Goal: Task Accomplishment & Management: Use online tool/utility

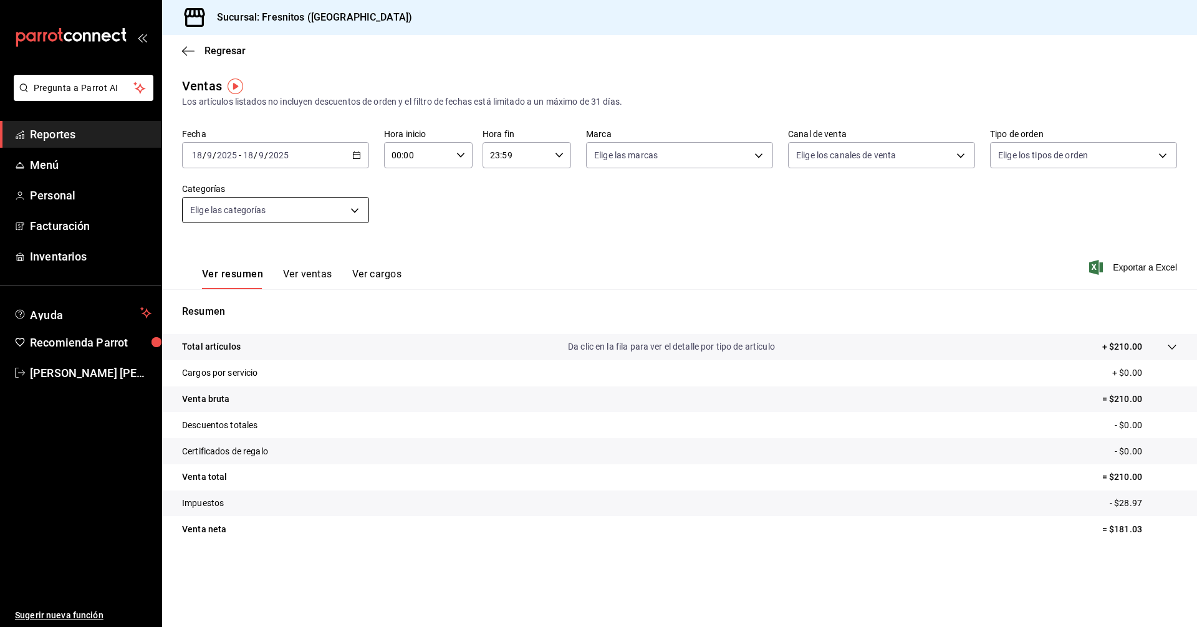
click at [348, 212] on body "Pregunta a Parrot AI Reportes Menú Personal Facturación Inventarios Ayuda Recom…" at bounding box center [598, 313] width 1197 height 627
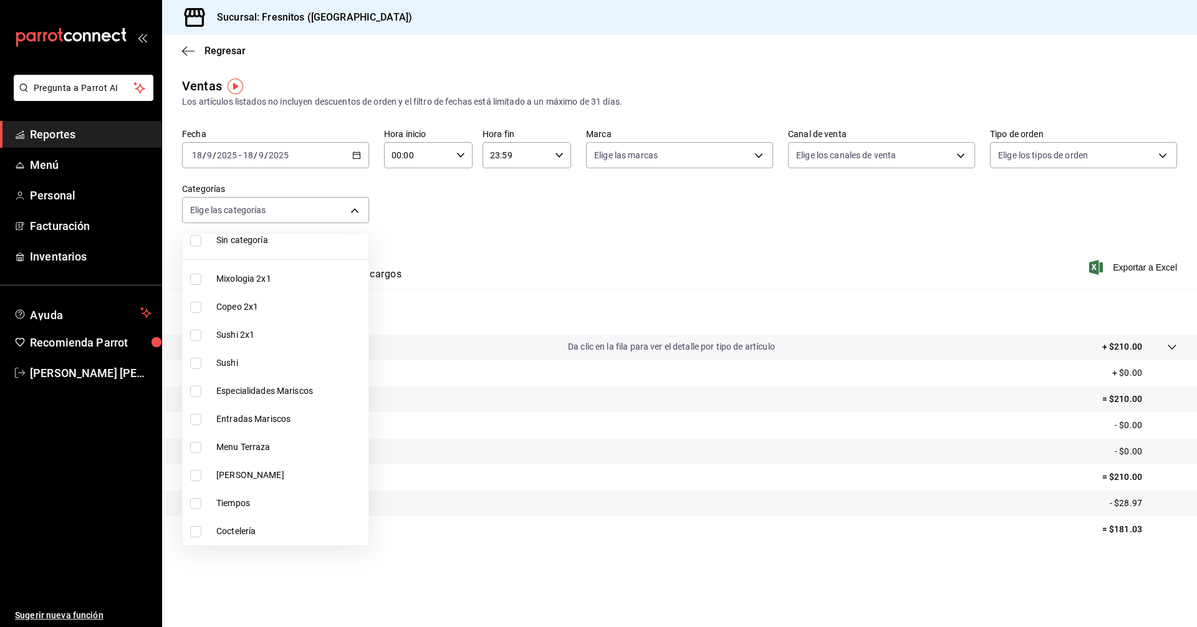
scroll to position [62, 0]
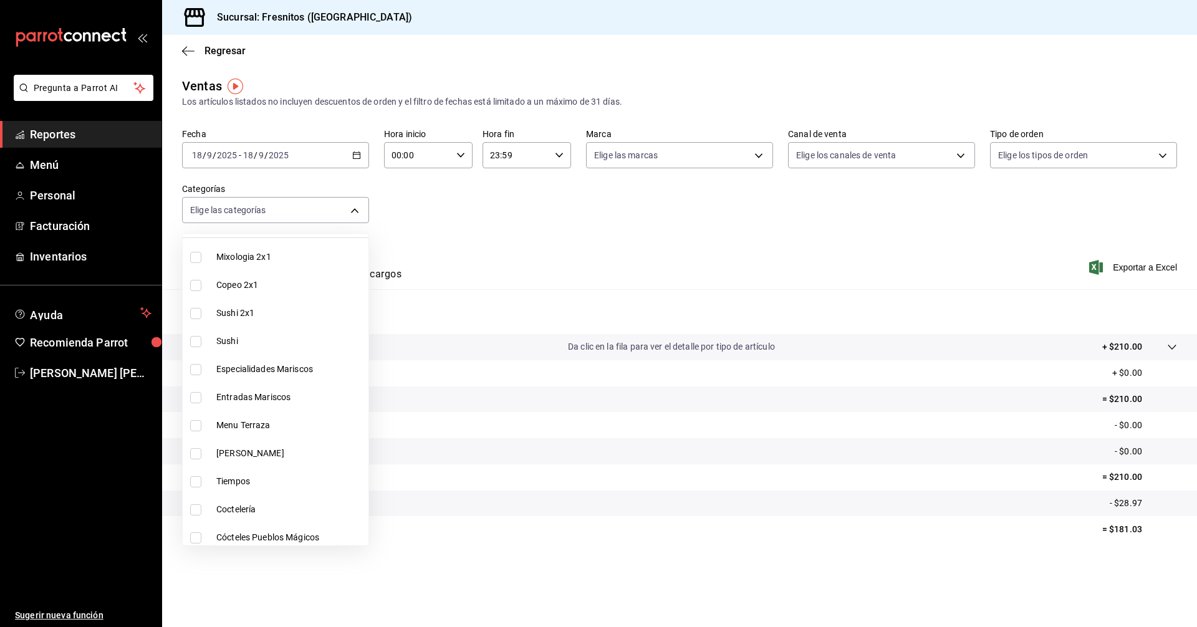
click at [354, 155] on div at bounding box center [598, 313] width 1197 height 627
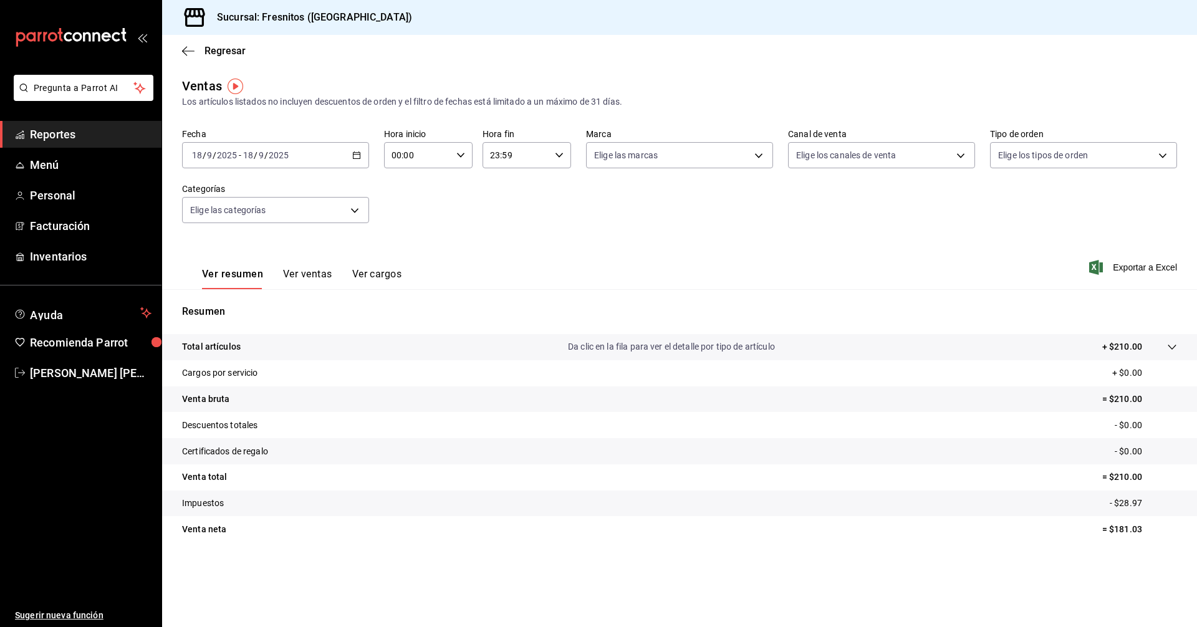
click at [354, 155] on \(Stroke\) "button" at bounding box center [356, 155] width 7 height 7
click at [236, 307] on span "Rango de fechas" at bounding box center [241, 305] width 97 height 13
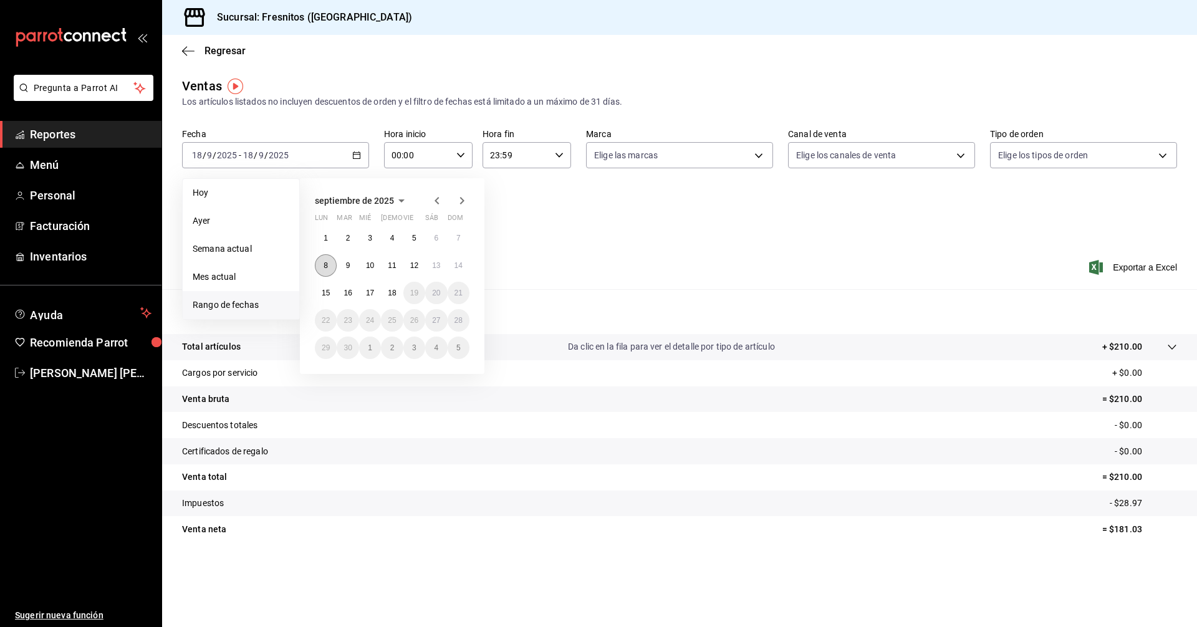
click at [325, 258] on button "8" at bounding box center [326, 265] width 22 height 22
click at [460, 262] on abbr "14" at bounding box center [459, 265] width 8 height 9
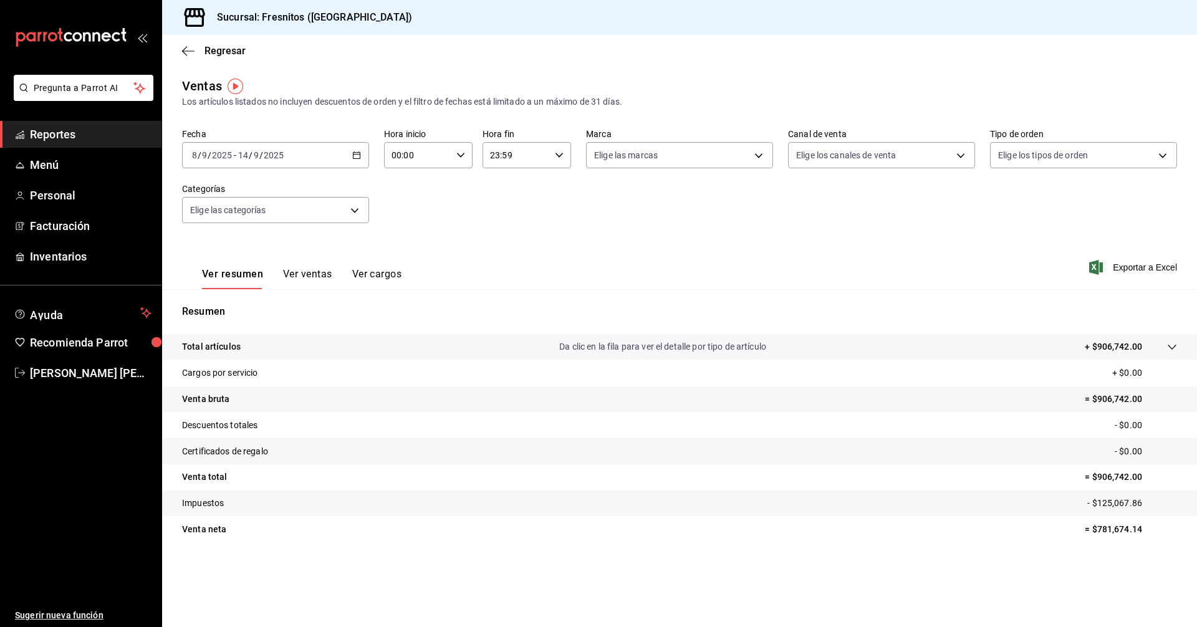
click at [475, 239] on div "Ver resumen Ver ventas Ver cargos Exportar a Excel" at bounding box center [679, 263] width 1035 height 51
click at [353, 207] on body "Pregunta a Parrot AI Reportes Menú Personal Facturación Inventarios Ayuda Recom…" at bounding box center [598, 313] width 1197 height 627
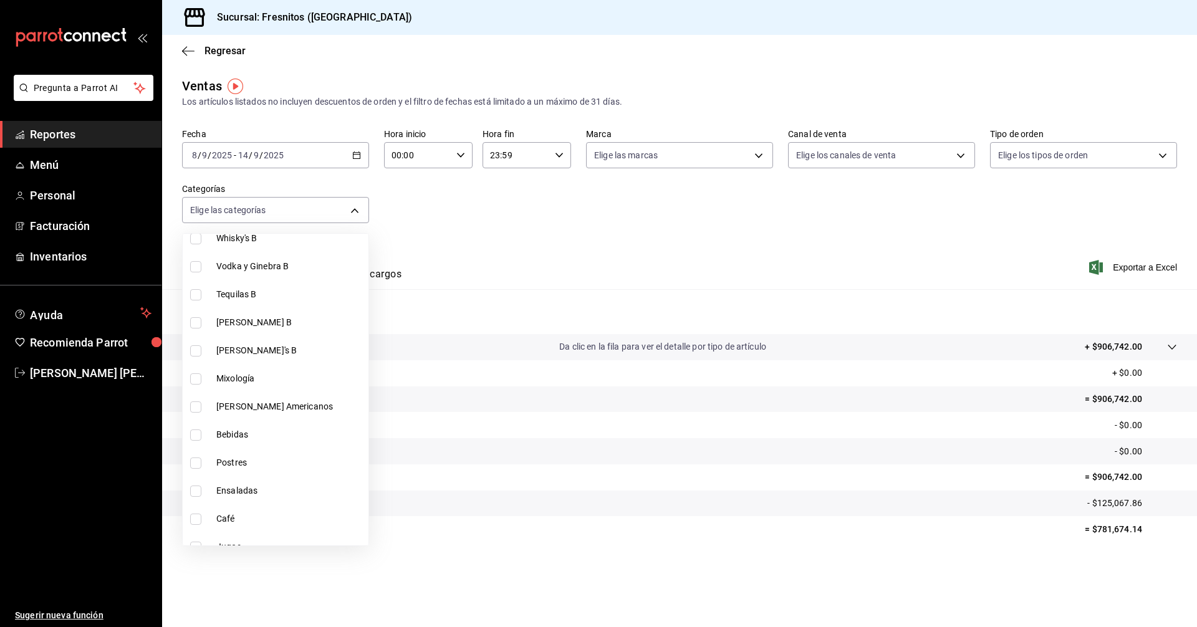
scroll to position [1163, 0]
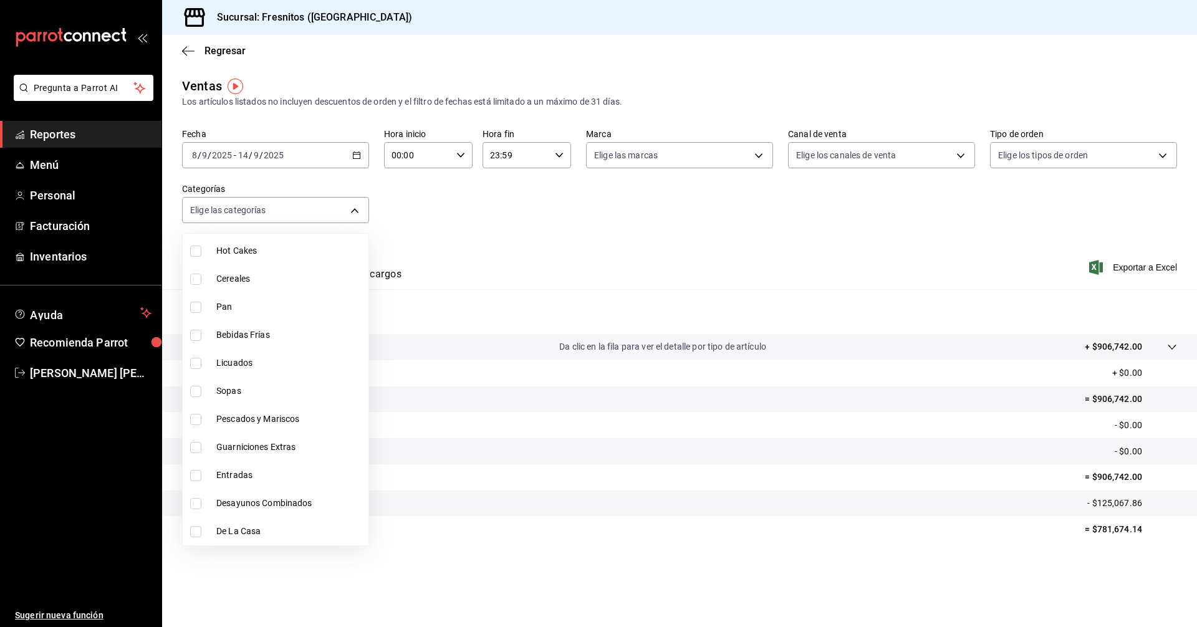
click at [193, 534] on input "checkbox" at bounding box center [195, 531] width 11 height 11
checkbox input "true"
type input "f6119913-d78b-4f89-b315-1376b93f7aa1"
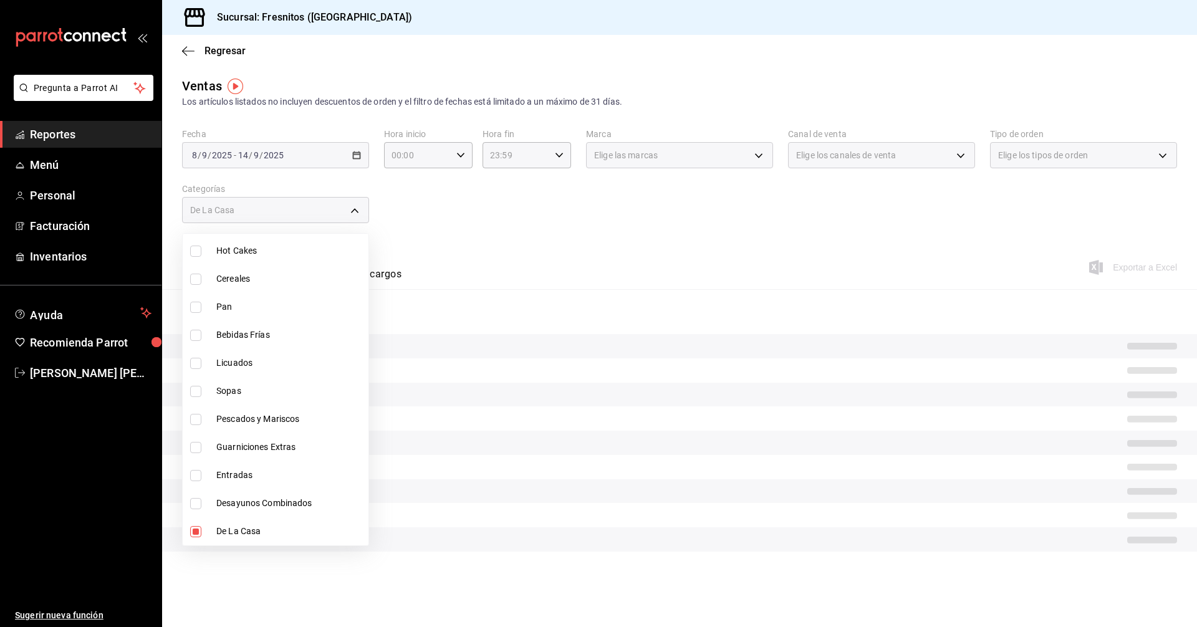
click at [198, 506] on input "checkbox" at bounding box center [195, 503] width 11 height 11
checkbox input "true"
type input "f6119913-d78b-4f89-b315-1376b93f7aa1,595c7a15-2ed7-41c2-b782-00710019d552"
click at [590, 246] on div at bounding box center [598, 313] width 1197 height 627
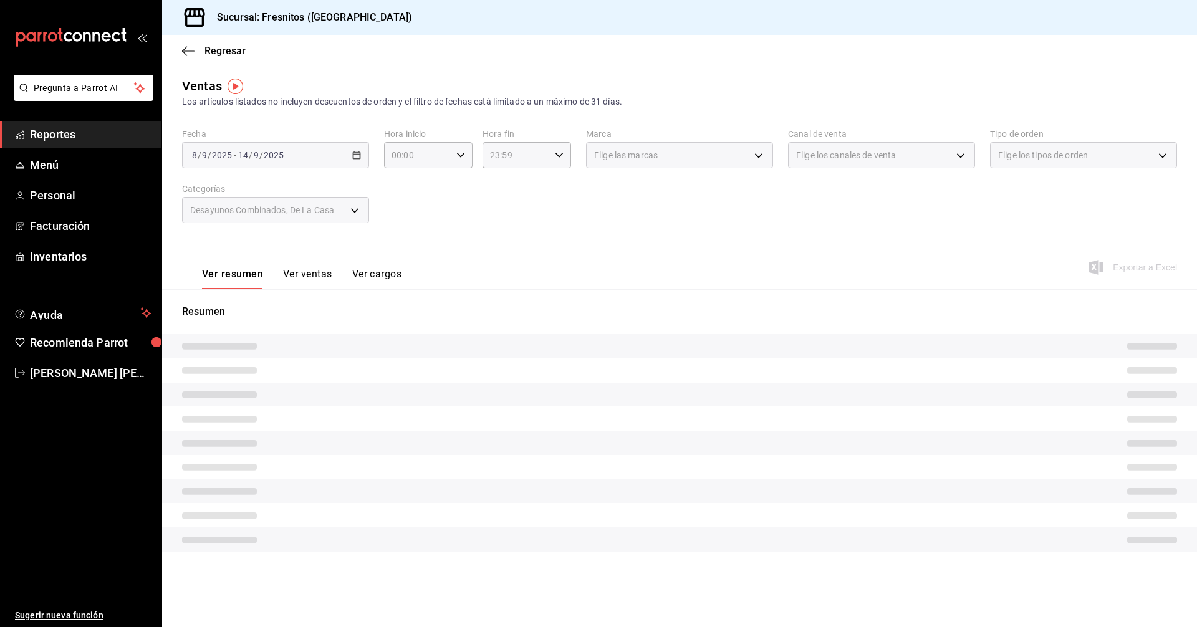
click at [322, 276] on button "Ver ventas" at bounding box center [307, 278] width 49 height 21
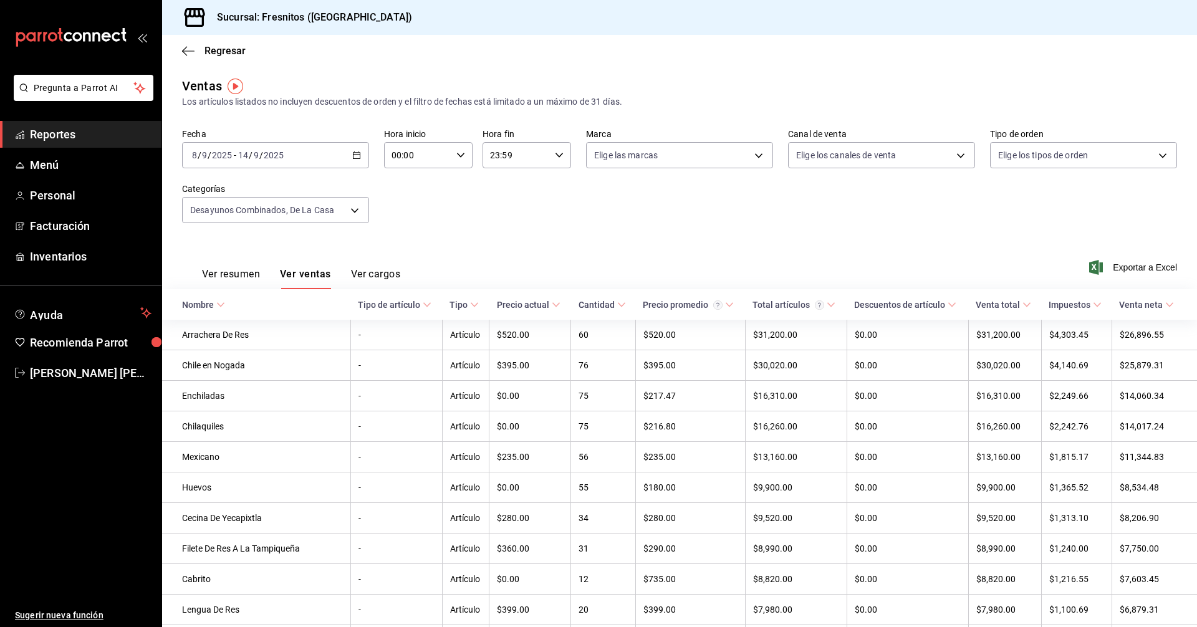
click at [217, 303] on \(Stroke\) at bounding box center [220, 305] width 7 height 4
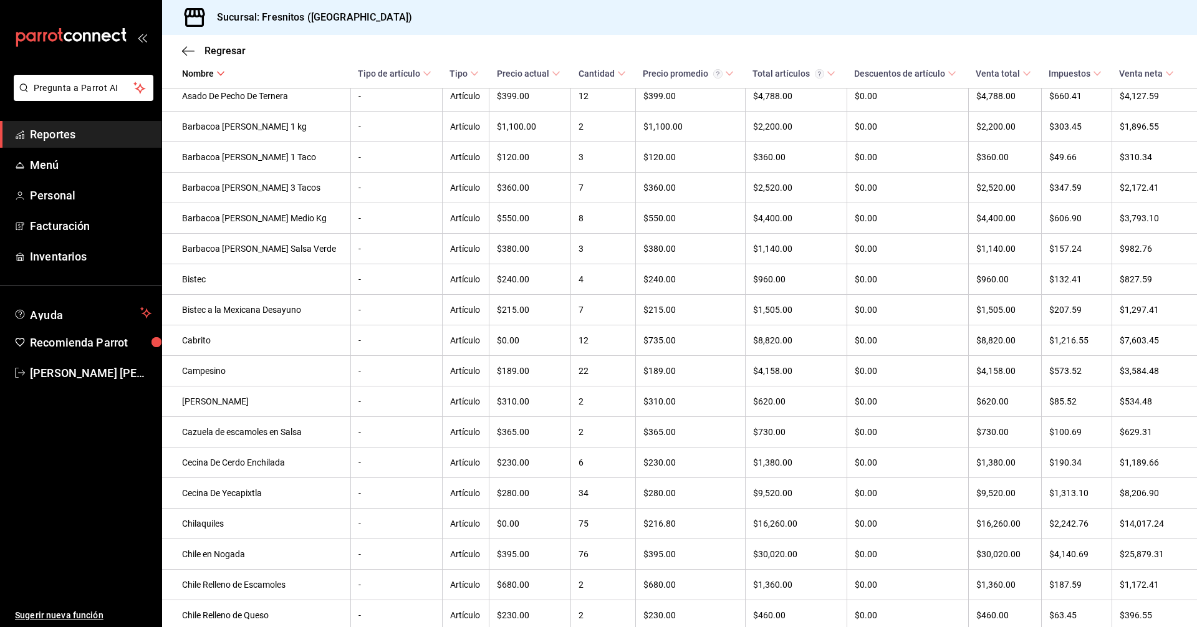
scroll to position [312, 0]
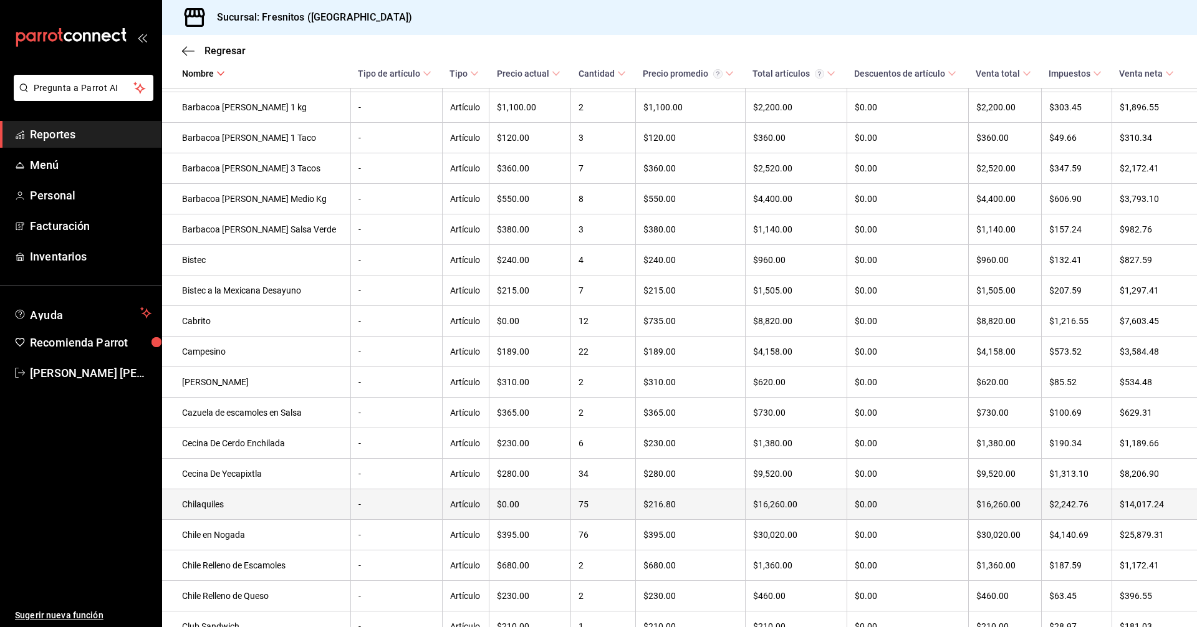
click at [212, 516] on td "Chilaquiles" at bounding box center [256, 505] width 188 height 31
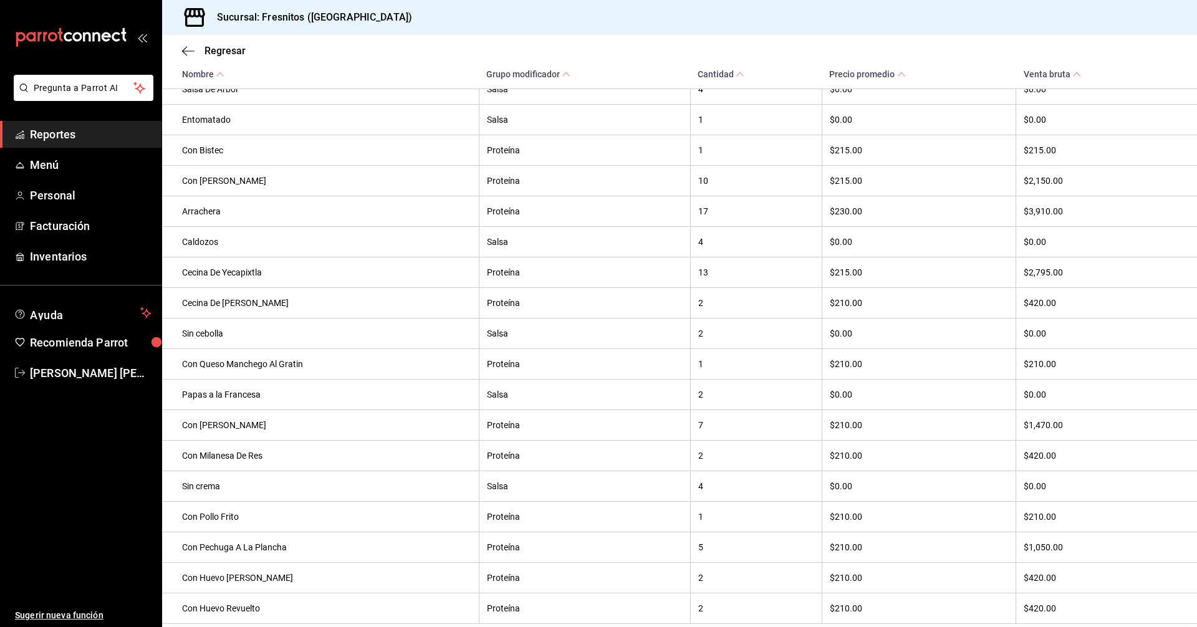
scroll to position [642, 0]
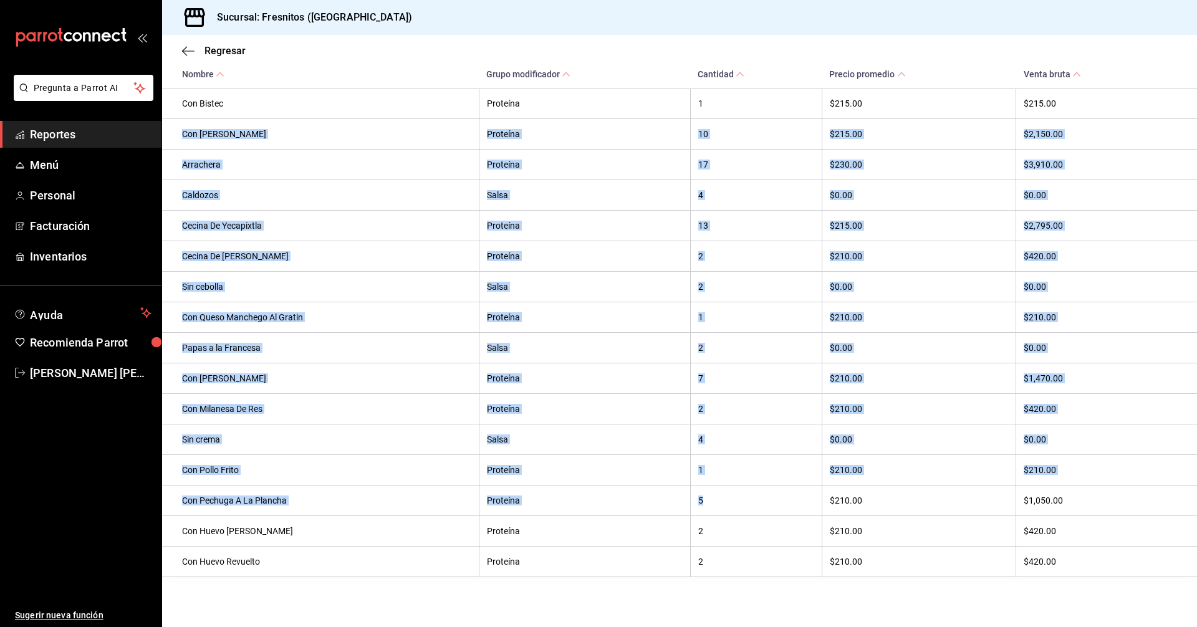
drag, startPoint x: 705, startPoint y: 496, endPoint x: 182, endPoint y: 129, distance: 638.8
click at [182, 129] on tbody "Jugo de Naranja Combinado 1 $0.00 $0.00 Solos Proteína 1 $205.00 $205.00 Verdes…" at bounding box center [679, 196] width 1035 height 764
copy tbody "Con [PERSON_NAME] Proteína 10 $215.00 $2,150.00 Arrachera Proteína 17 $230.00 $…"
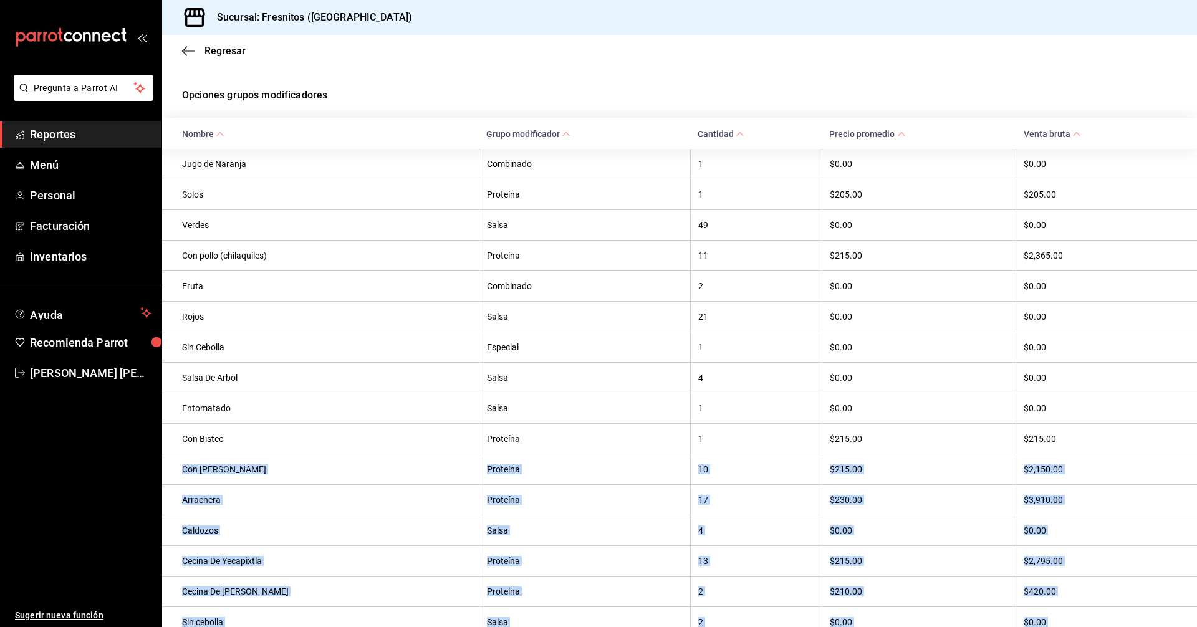
scroll to position [0, 0]
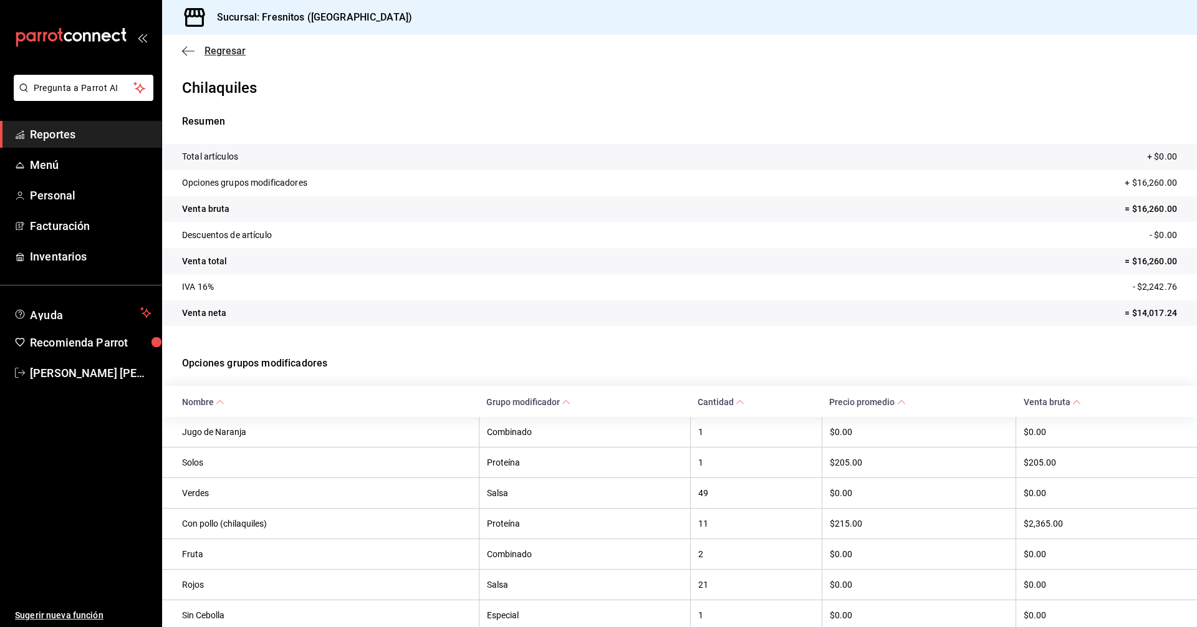
click at [229, 49] on span "Regresar" at bounding box center [225, 51] width 41 height 12
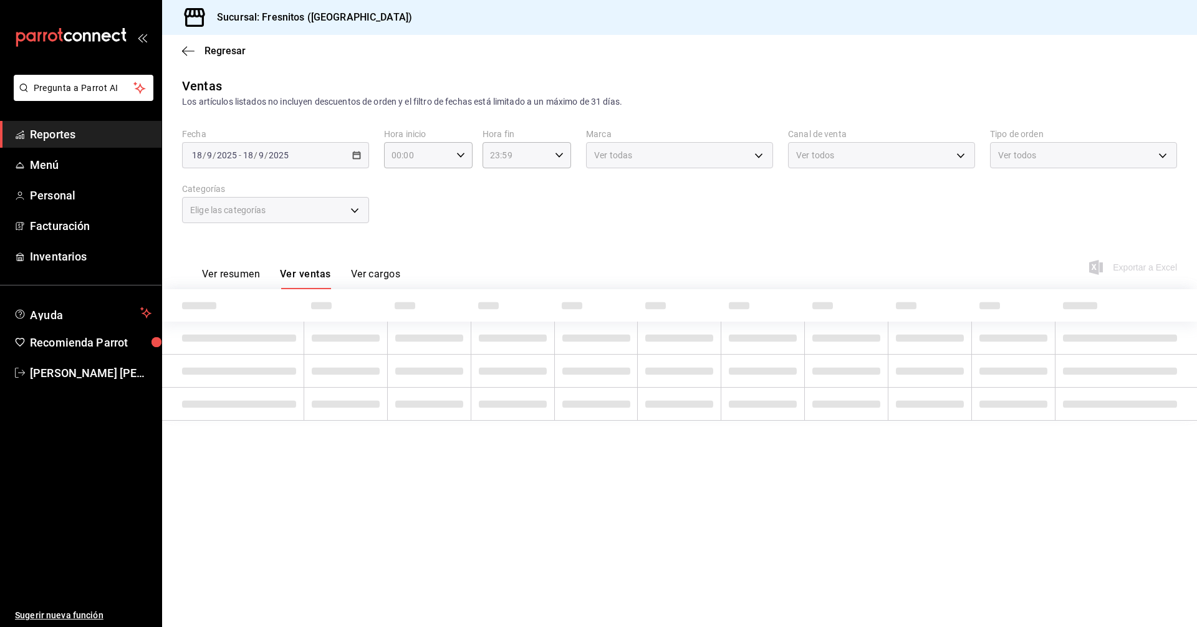
type input "f6119913-d78b-4f89-b315-1376b93f7aa1,595c7a15-2ed7-41c2-b782-00710019d552"
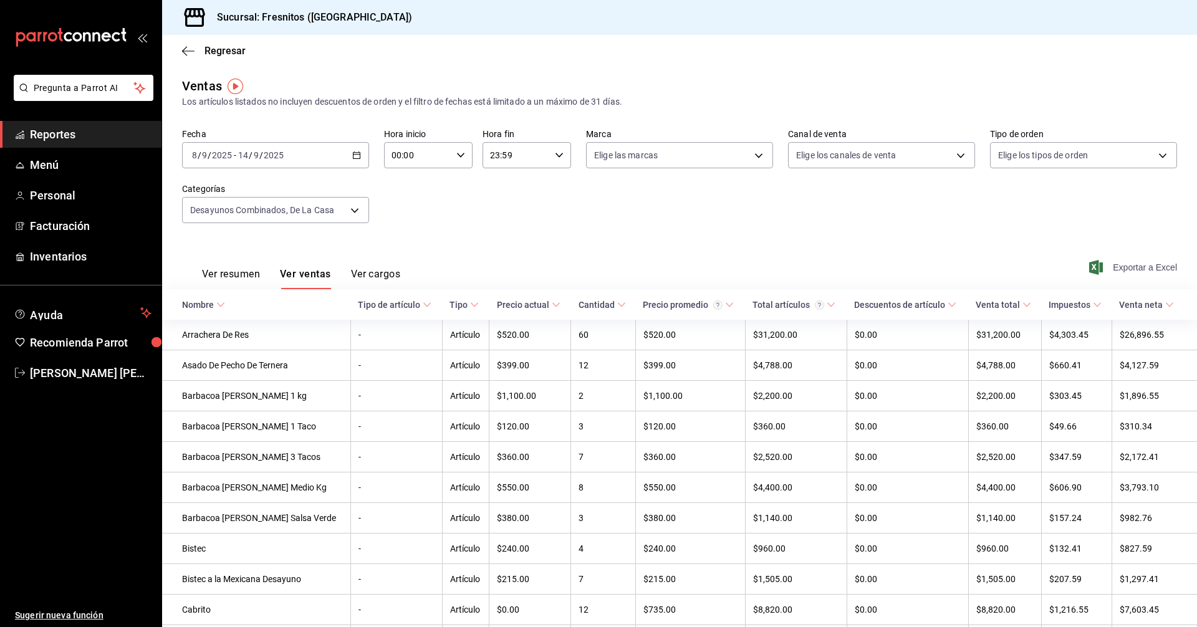
click at [1114, 268] on span "Exportar a Excel" at bounding box center [1134, 267] width 85 height 15
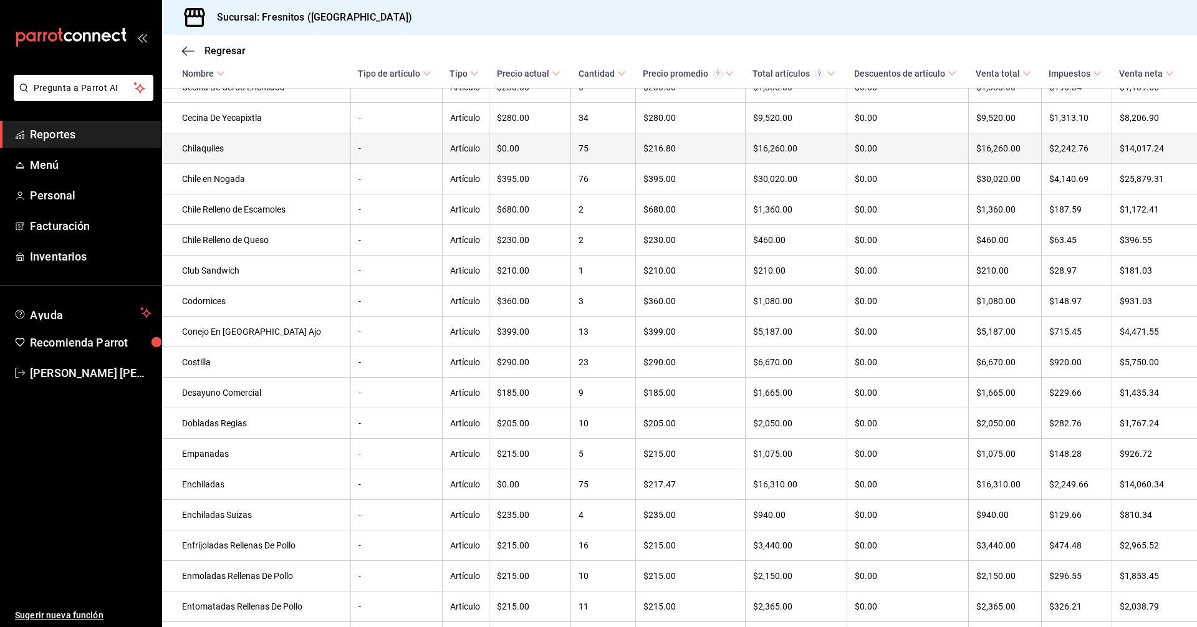
scroll to position [669, 0]
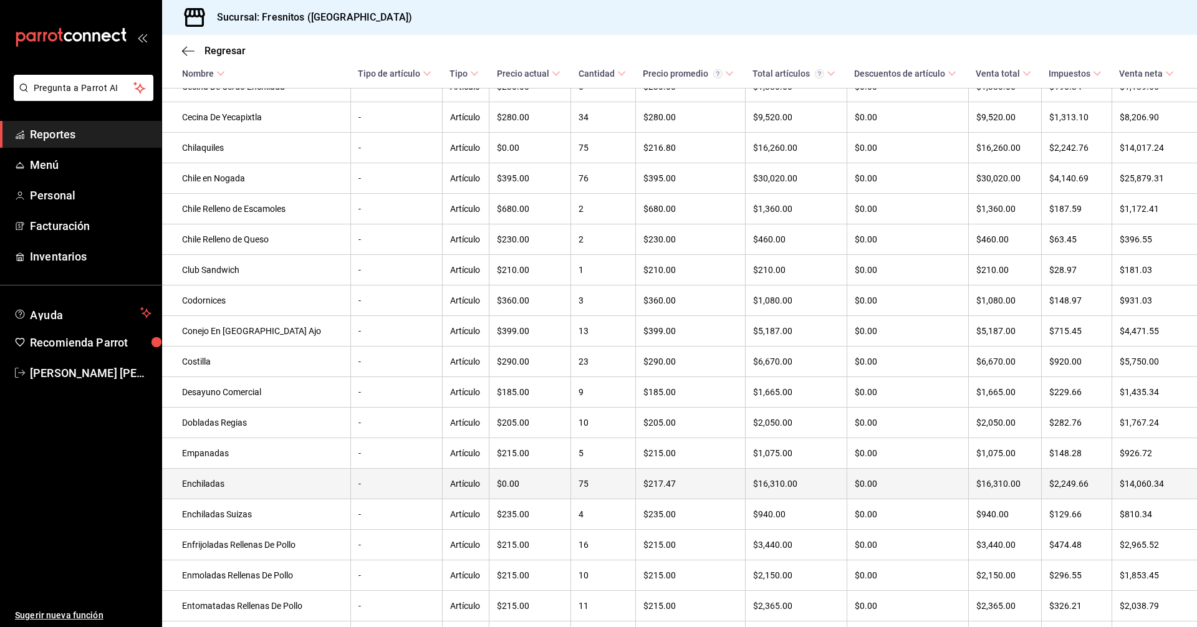
click at [227, 499] on td "Enchiladas" at bounding box center [256, 484] width 188 height 31
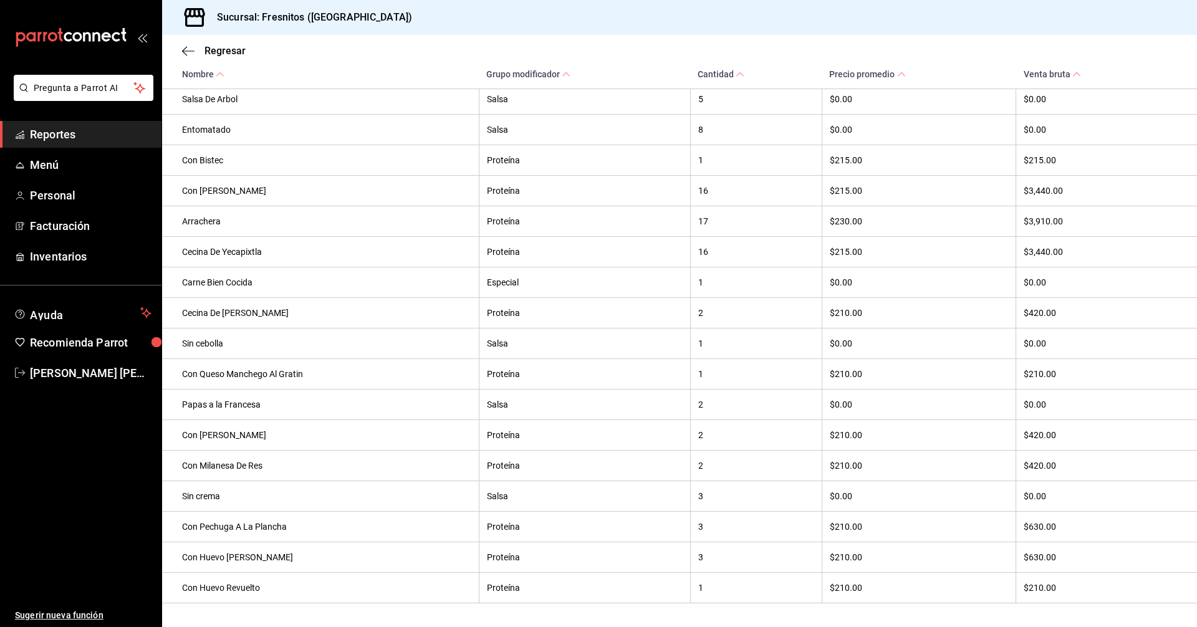
scroll to position [561, 0]
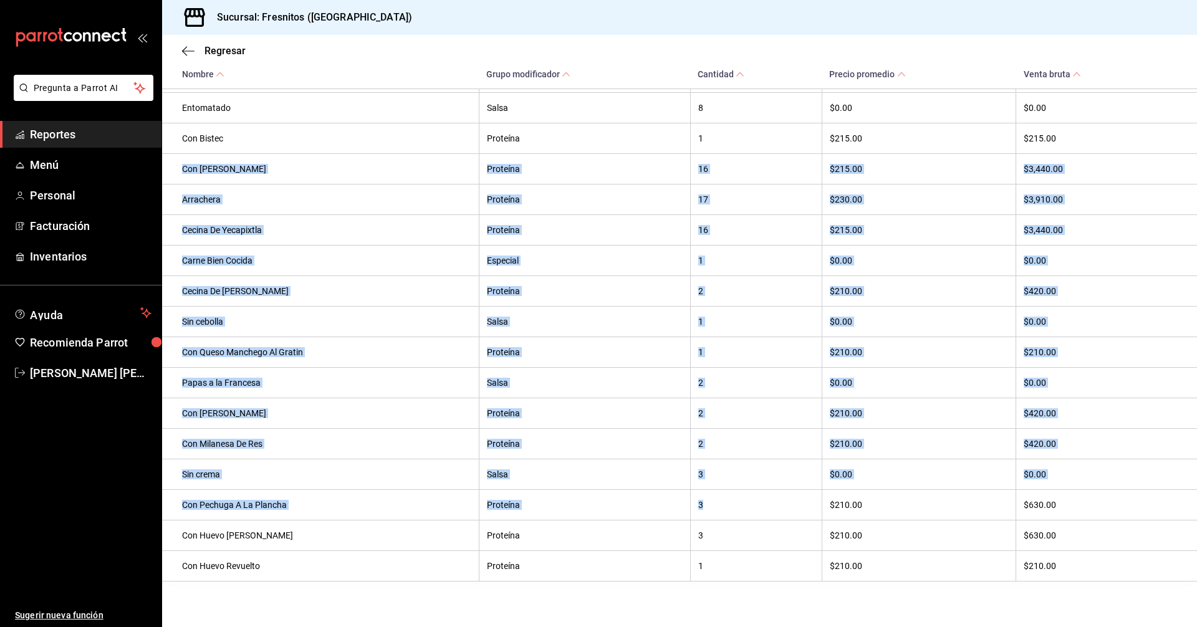
drag, startPoint x: 701, startPoint y: 519, endPoint x: 177, endPoint y: 175, distance: 626.8
click at [177, 175] on tbody "Jugo de Naranja Combinado 2 $0.00 $0.00 Verdes Salsa 43 $0.00 $0.00 Con pollo (…" at bounding box center [679, 230] width 1035 height 703
copy tbody "Con [PERSON_NAME] Proteína 16 $215.00 $3,440.00 Arrachera Proteína 17 $230.00 $…"
click at [228, 51] on span "Regresar" at bounding box center [225, 51] width 41 height 12
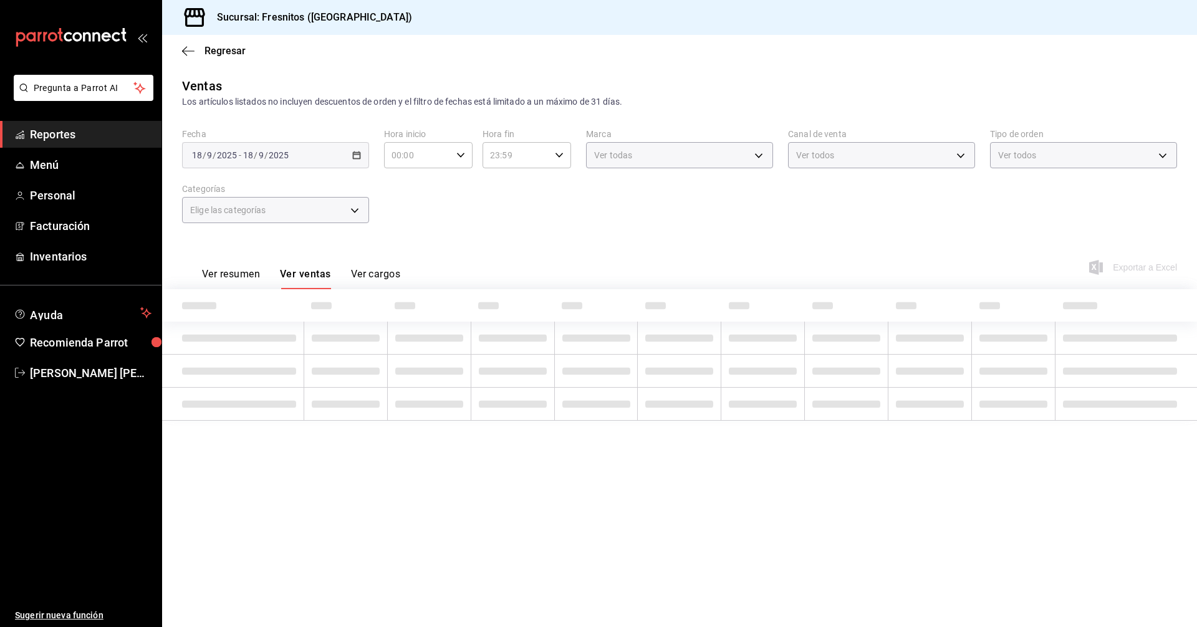
type input "f6119913-d78b-4f89-b315-1376b93f7aa1,595c7a15-2ed7-41c2-b782-00710019d552"
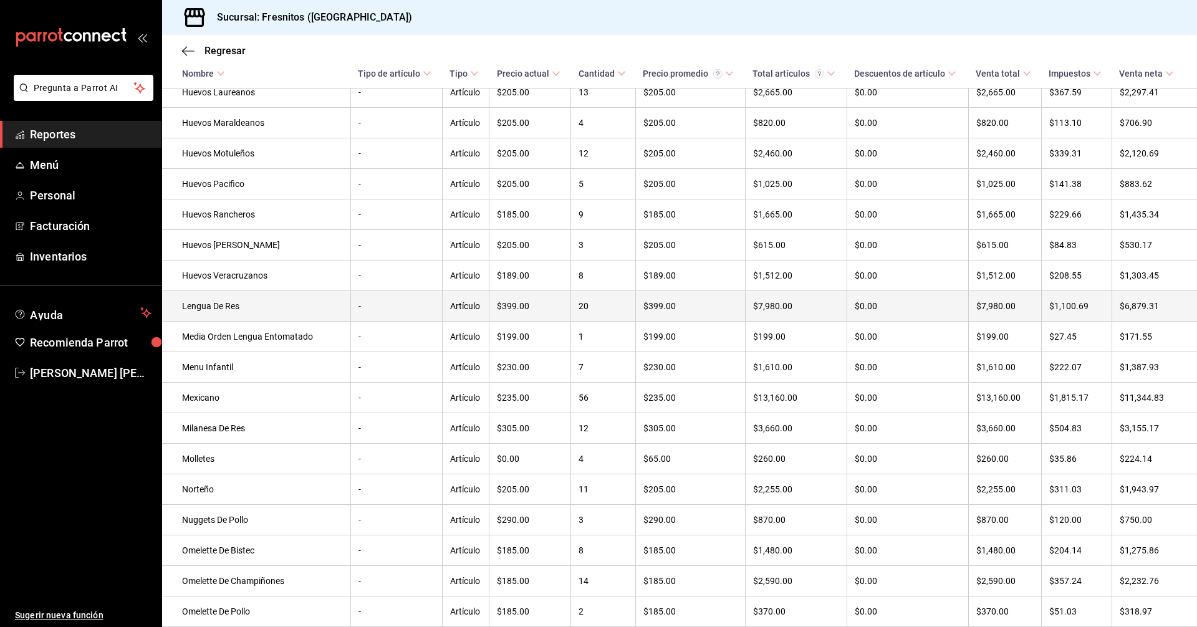
scroll to position [1627, 0]
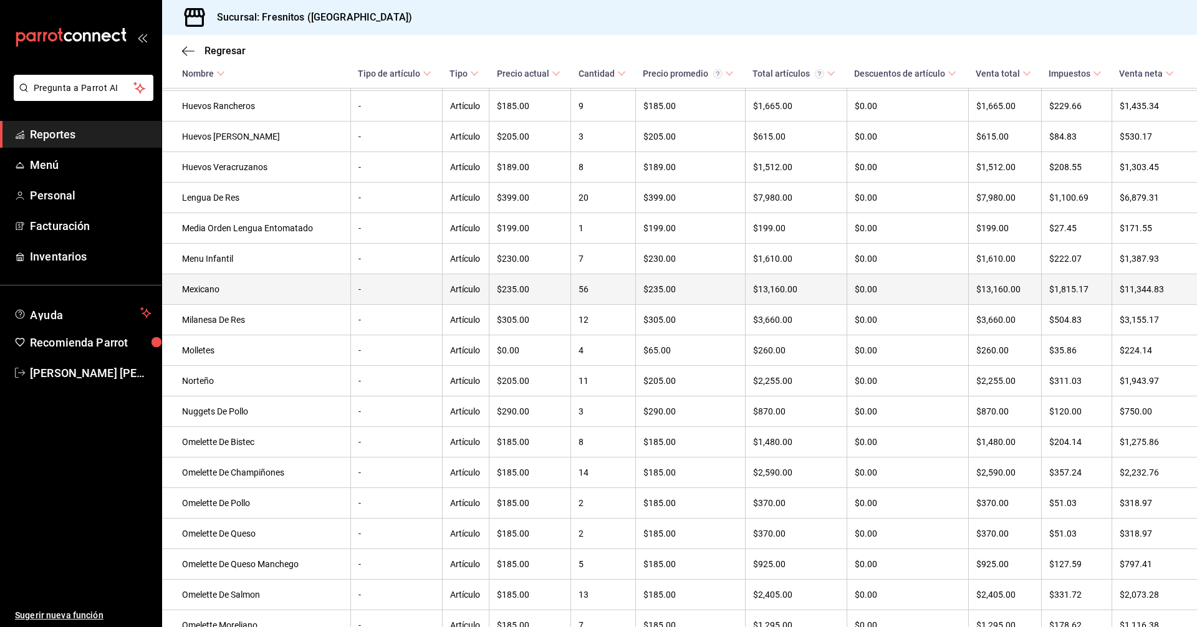
click at [223, 305] on td "Mexicano" at bounding box center [256, 289] width 188 height 31
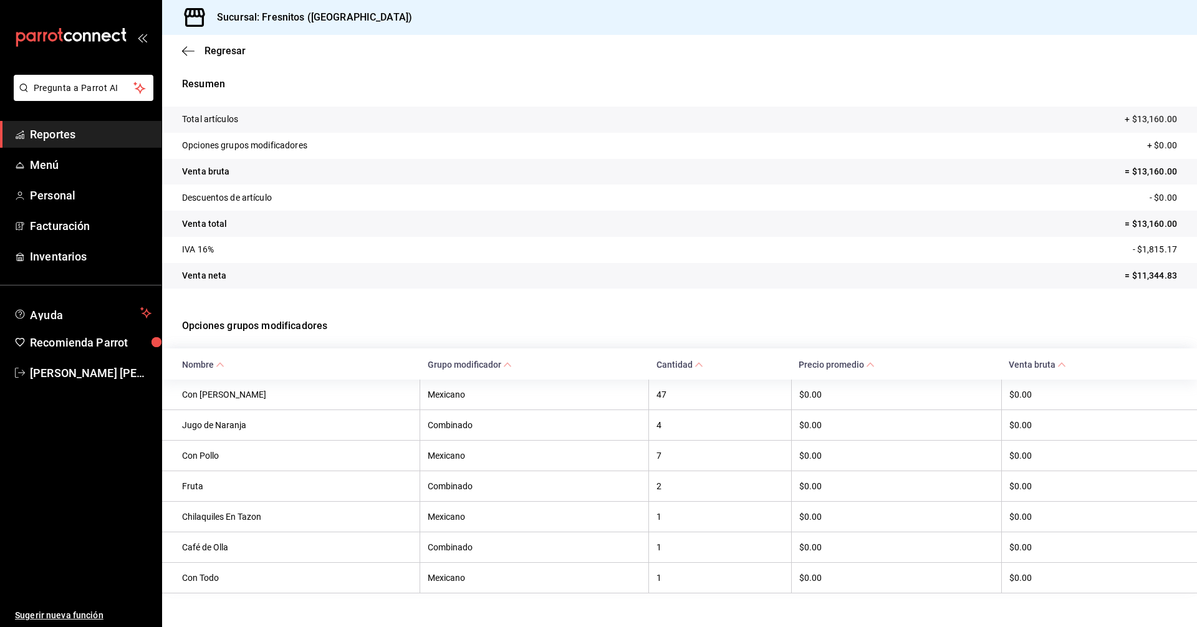
scroll to position [58, 0]
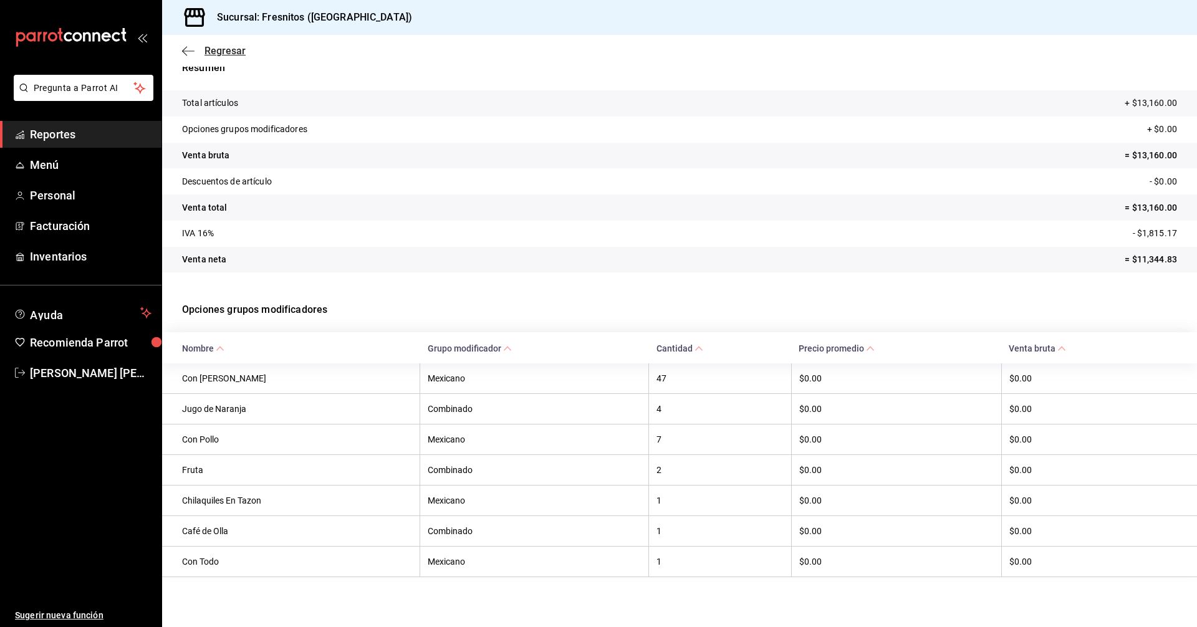
click at [234, 49] on span "Regresar" at bounding box center [225, 51] width 41 height 12
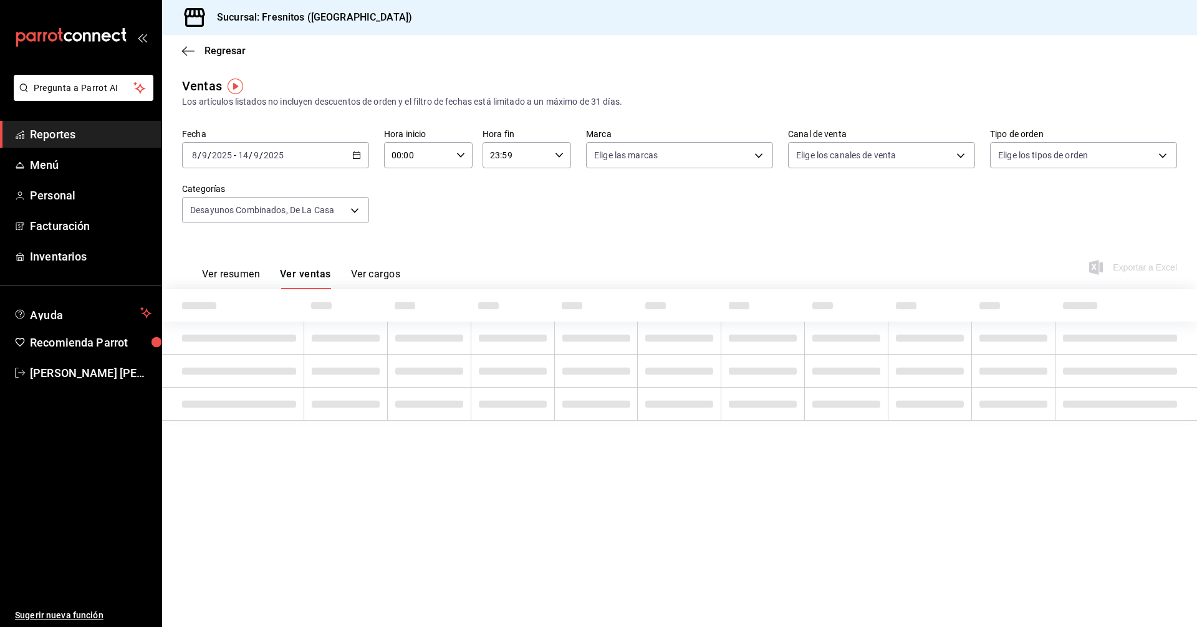
type input "f6119913-d78b-4f89-b315-1376b93f7aa1,595c7a15-2ed7-41c2-b782-00710019d552"
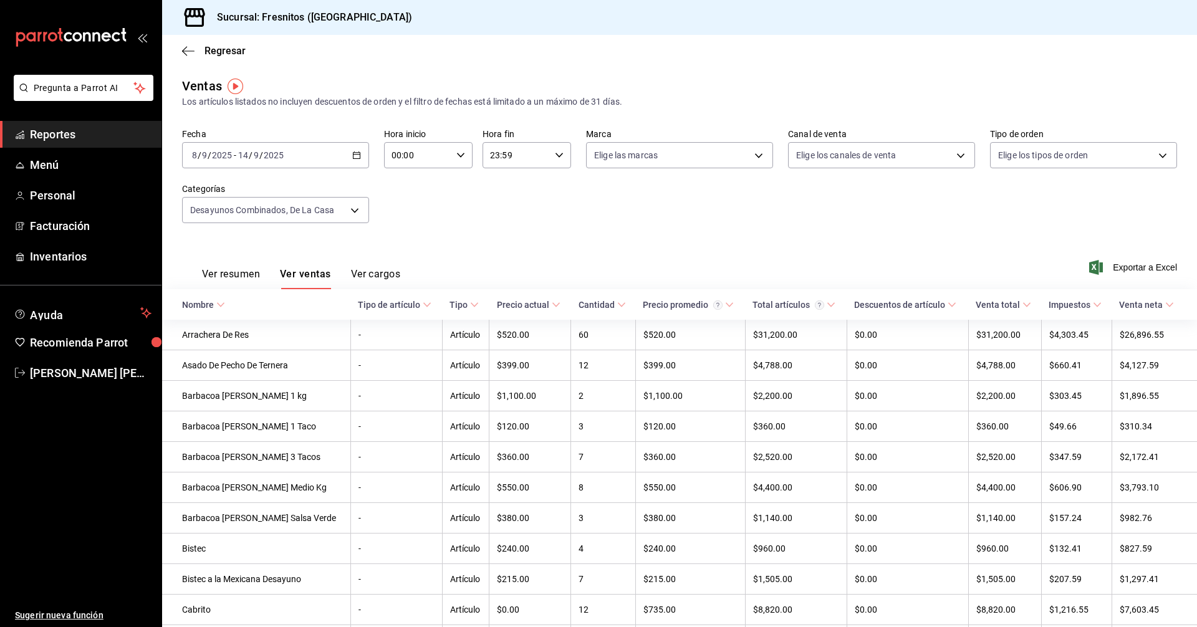
click at [359, 153] on div "[DATE] [DATE] - [DATE] [DATE]" at bounding box center [275, 155] width 187 height 26
click at [352, 152] on icon "button" at bounding box center [356, 155] width 9 height 9
click at [94, 139] on span "Reportes" at bounding box center [91, 134] width 122 height 17
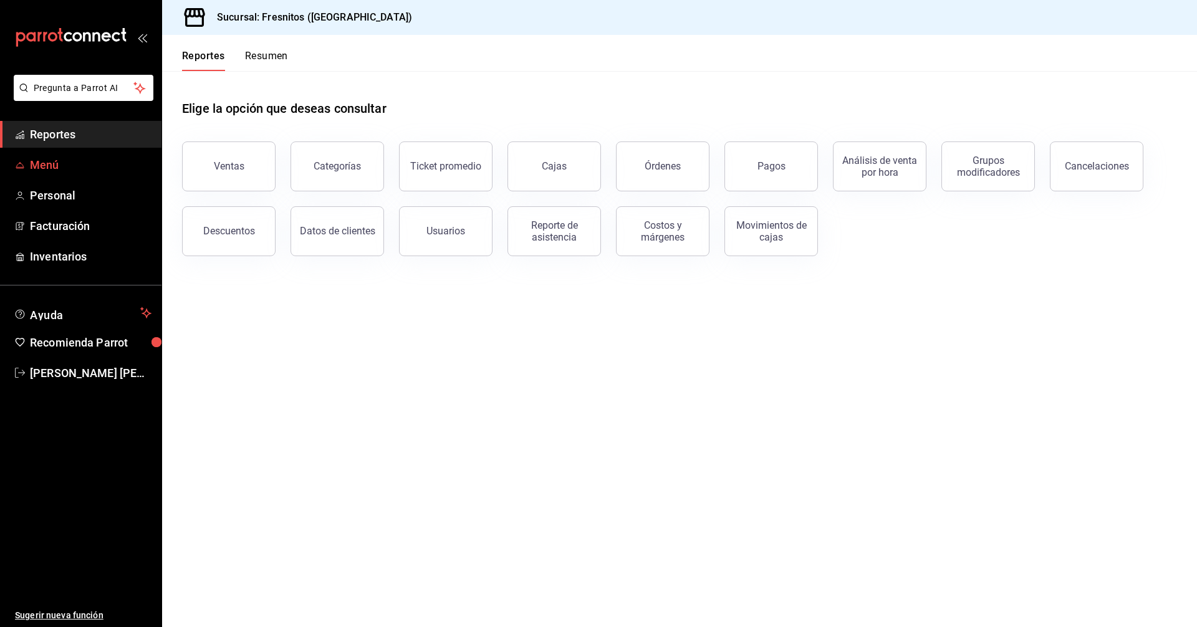
click at [38, 165] on span "Menú" at bounding box center [91, 165] width 122 height 17
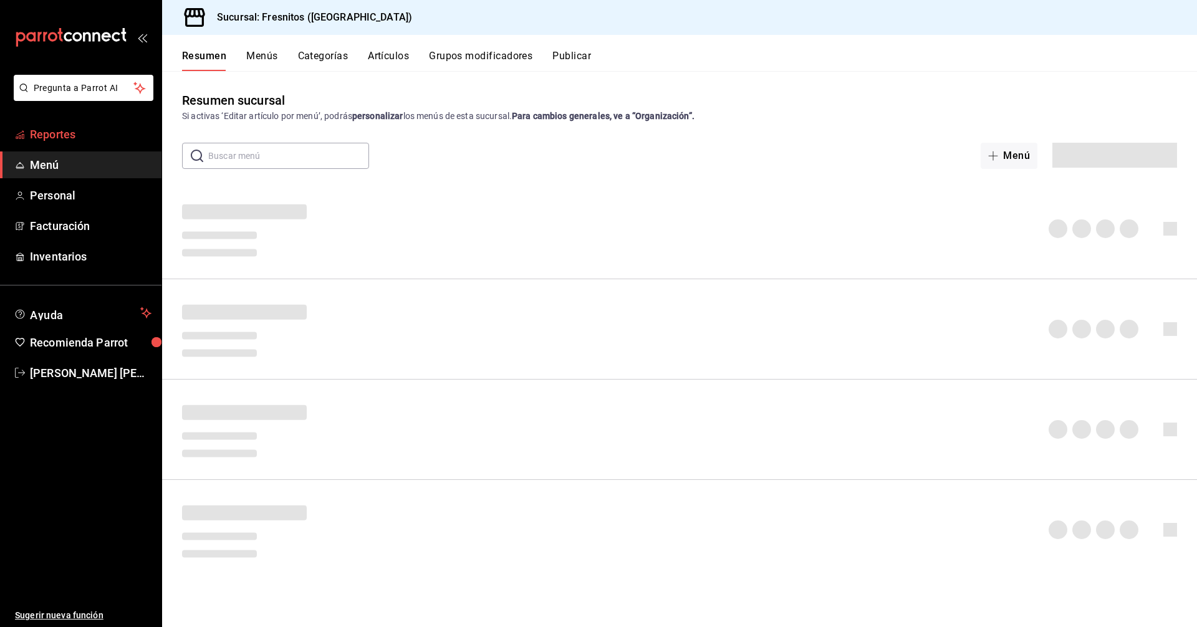
click at [70, 132] on span "Reportes" at bounding box center [91, 134] width 122 height 17
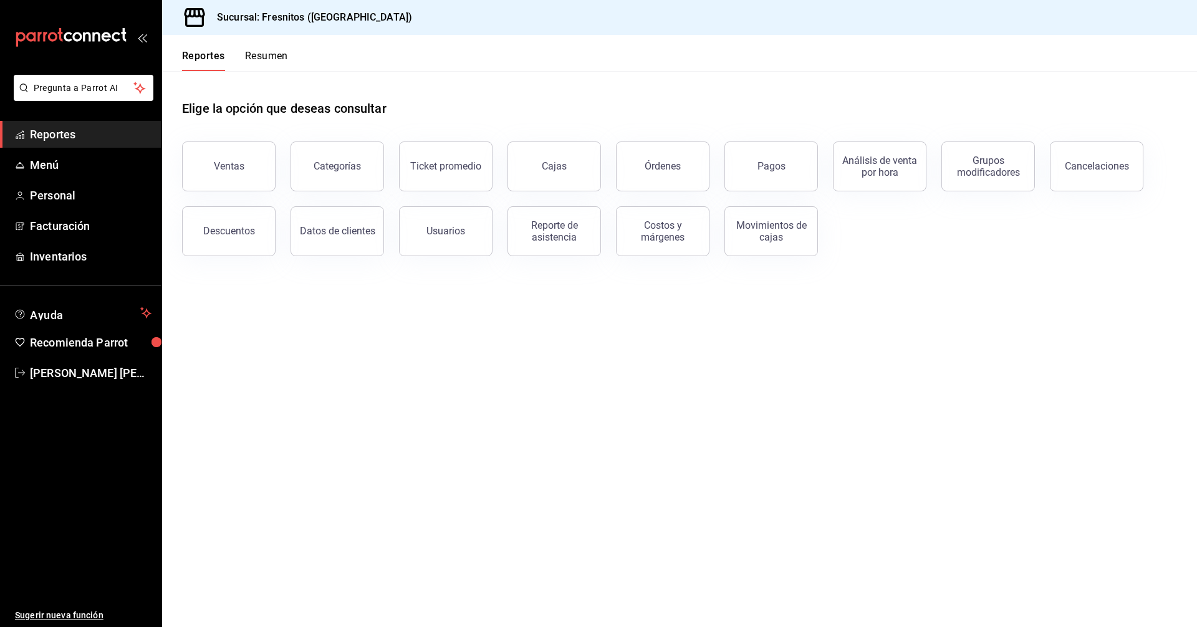
click at [70, 131] on span "Reportes" at bounding box center [91, 134] width 122 height 17
click at [70, 128] on span "Reportes" at bounding box center [91, 134] width 122 height 17
click at [865, 44] on header "Reportes Resumen" at bounding box center [679, 53] width 1035 height 36
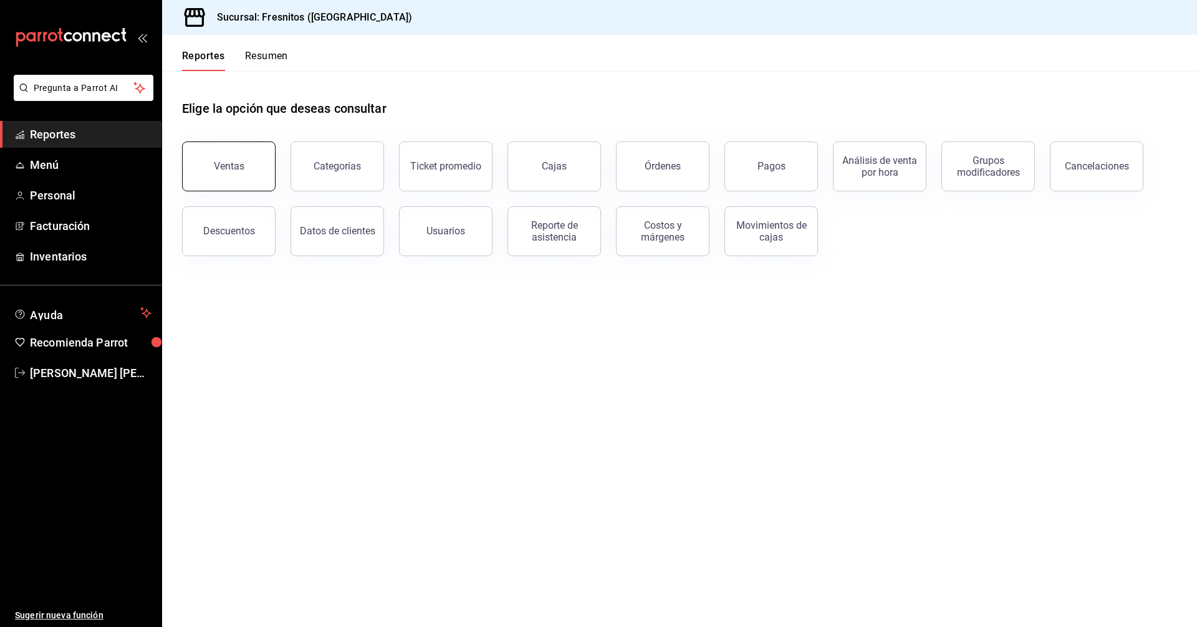
click at [220, 165] on div "Ventas" at bounding box center [229, 166] width 31 height 12
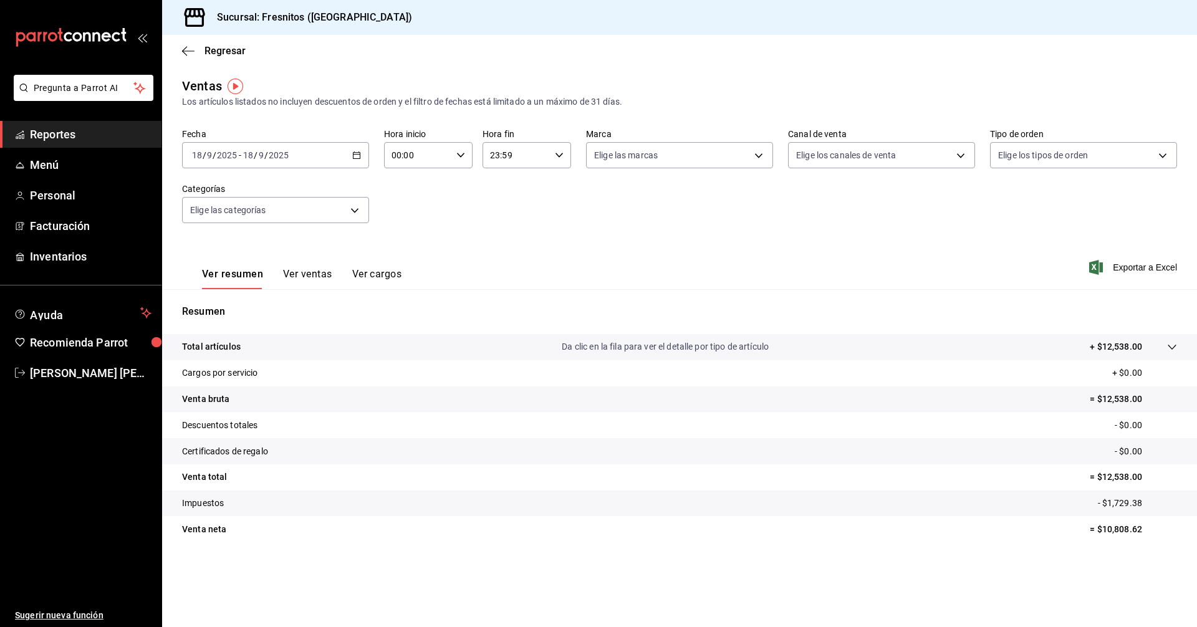
click at [351, 152] on div "[DATE] [DATE] - [DATE] [DATE]" at bounding box center [275, 155] width 187 height 26
click at [227, 304] on span "Rango de fechas" at bounding box center [241, 305] width 97 height 13
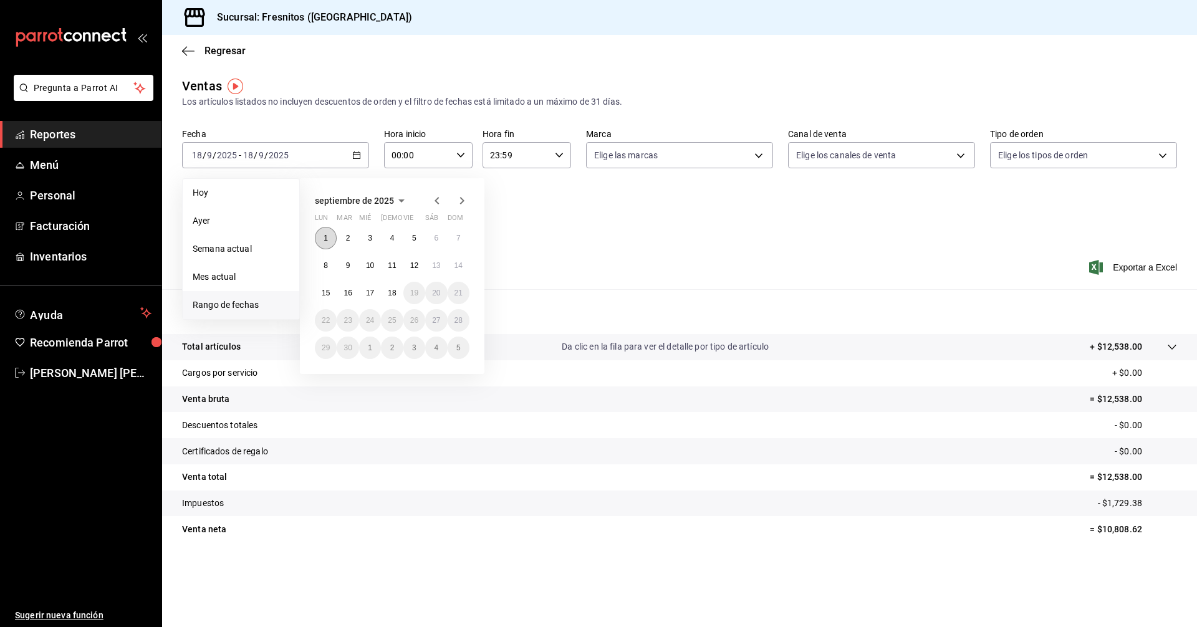
click at [324, 239] on abbr "1" at bounding box center [326, 238] width 4 height 9
click at [461, 261] on abbr "14" at bounding box center [459, 265] width 8 height 9
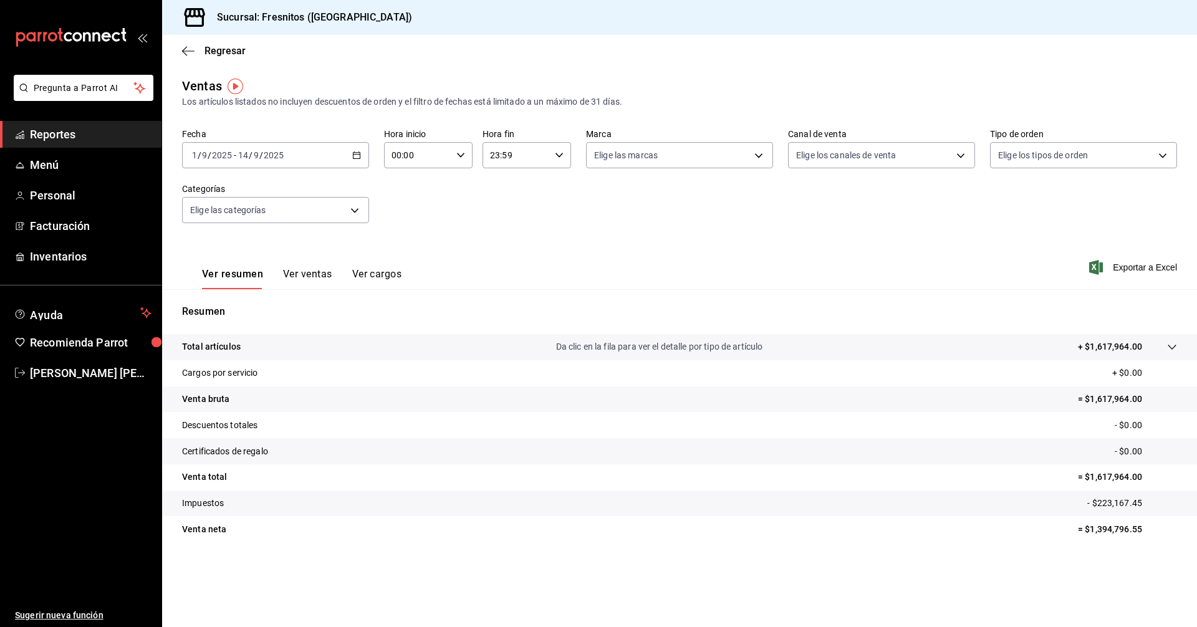
click at [306, 274] on button "Ver ventas" at bounding box center [307, 278] width 49 height 21
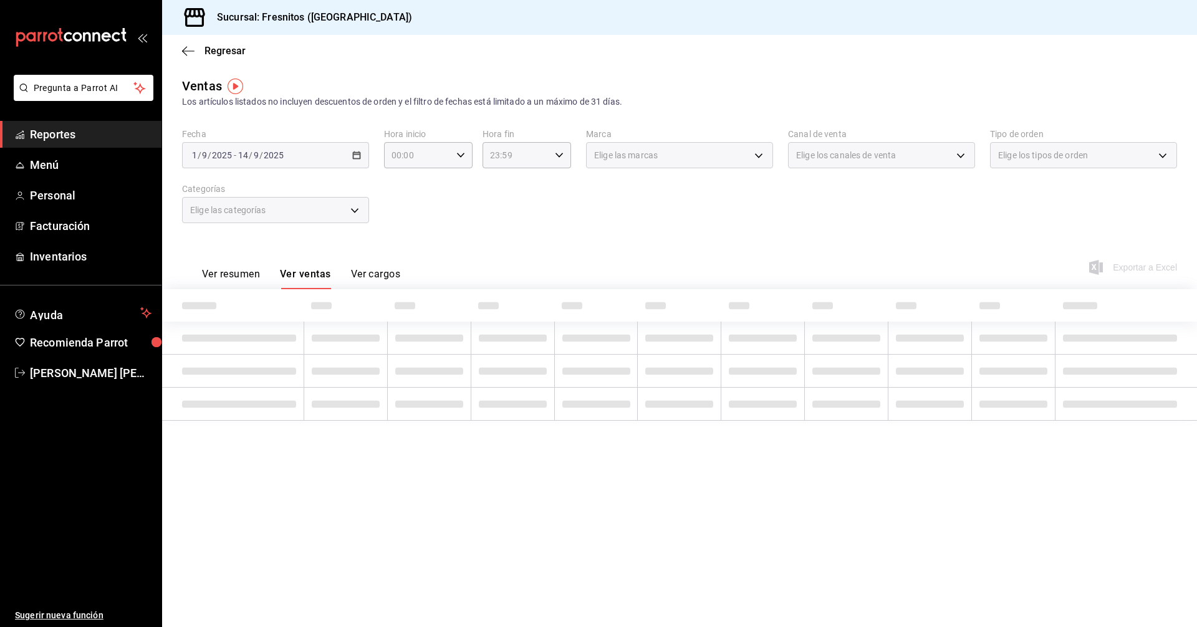
click at [356, 212] on div "Elige las categorías" at bounding box center [275, 210] width 187 height 26
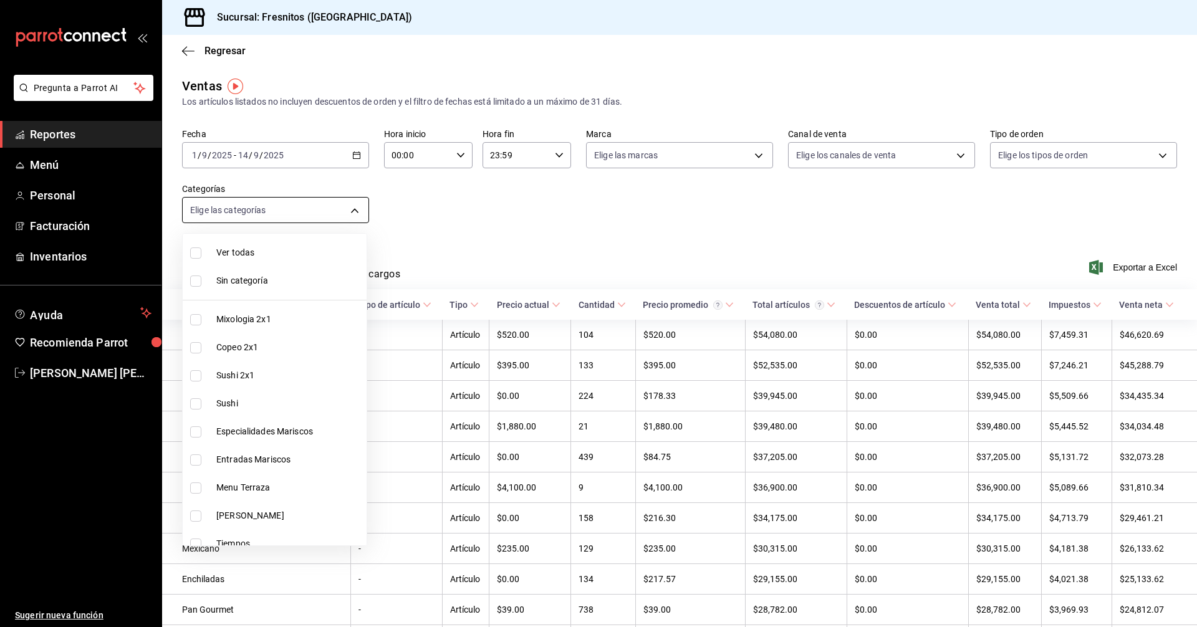
click at [357, 210] on body "Pregunta a Parrot AI Reportes Menú Personal Facturación Inventarios Ayuda Recom…" at bounding box center [598, 313] width 1197 height 627
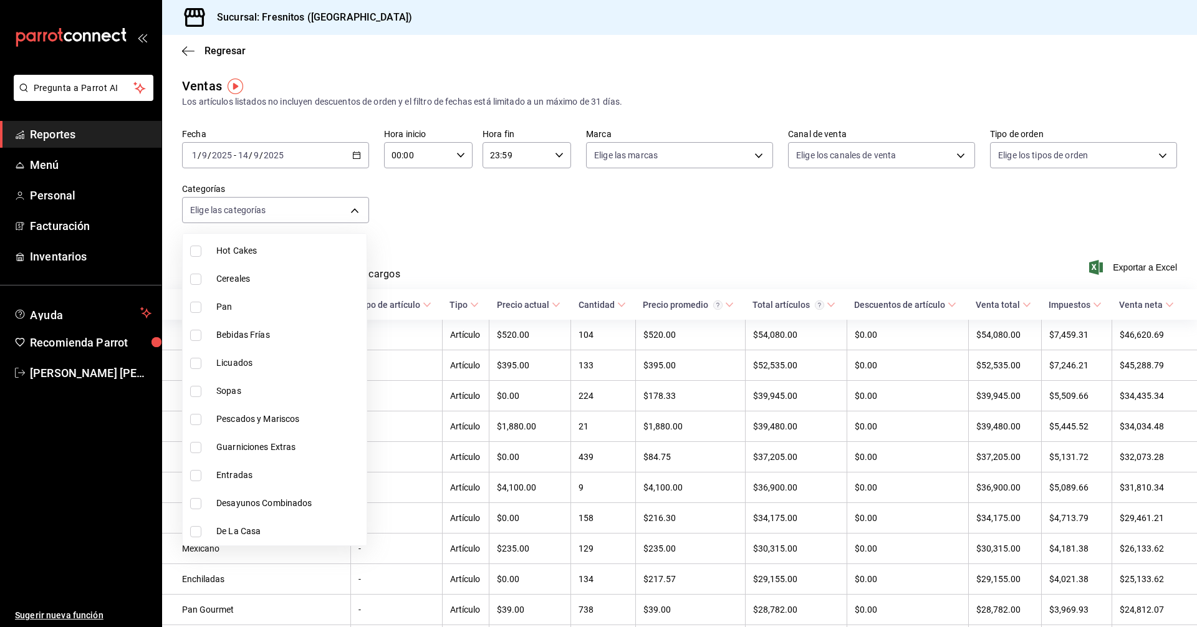
click at [195, 534] on input "checkbox" at bounding box center [195, 531] width 11 height 11
checkbox input "true"
type input "f6119913-d78b-4f89-b315-1376b93f7aa1"
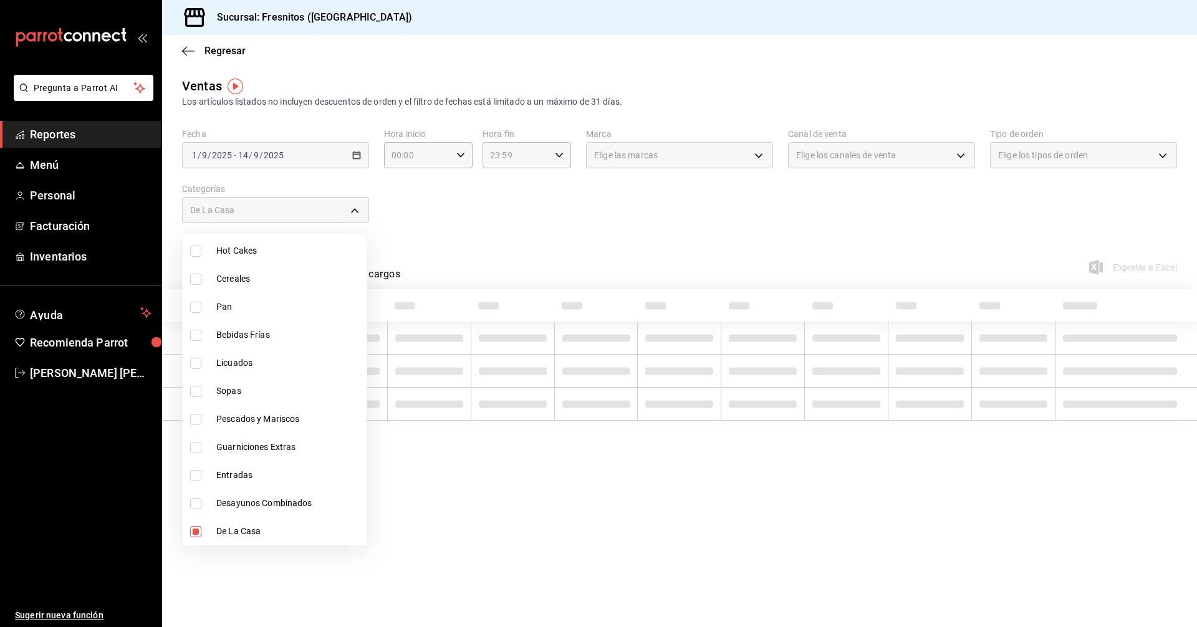
click at [191, 477] on input "checkbox" at bounding box center [195, 475] width 11 height 11
checkbox input "true"
type input "f6119913-d78b-4f89-b315-1376b93f7aa1,3dd7130d-623f-496b-8afd-ecd7a4aa8457"
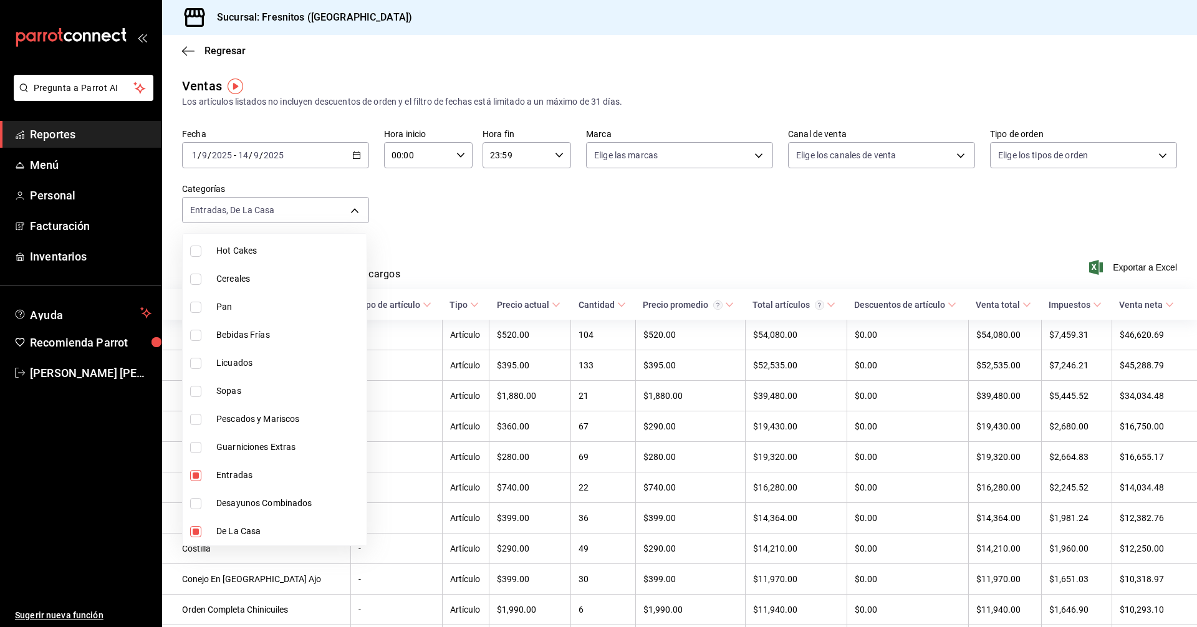
click at [539, 231] on div at bounding box center [598, 313] width 1197 height 627
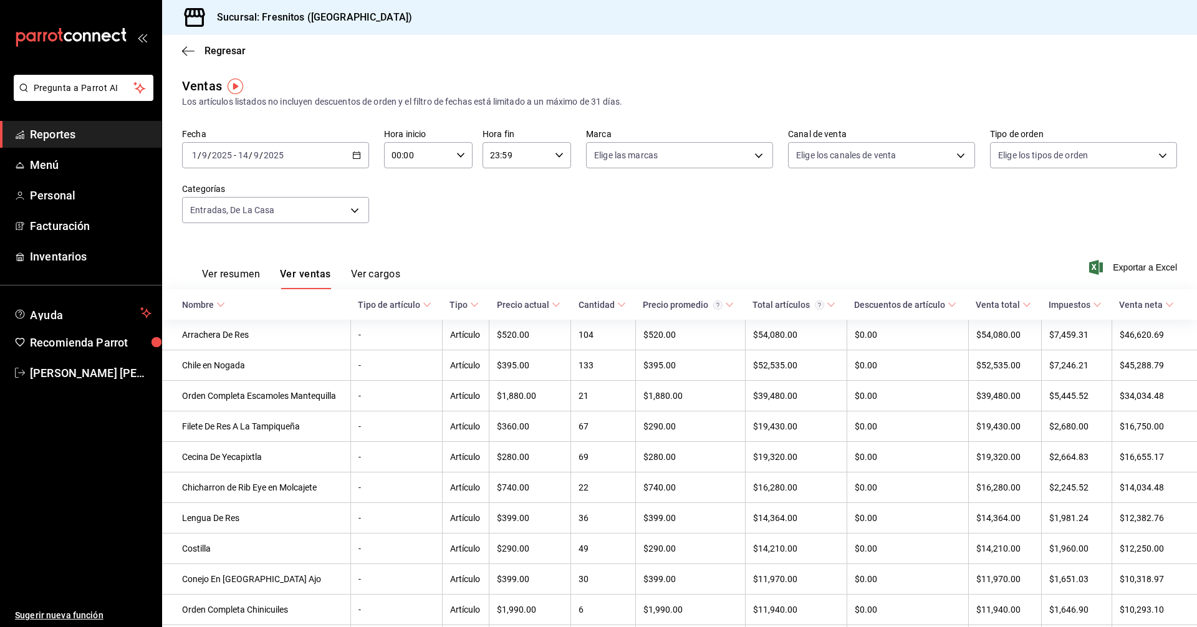
click at [220, 306] on \(Stroke\) at bounding box center [220, 305] width 7 height 4
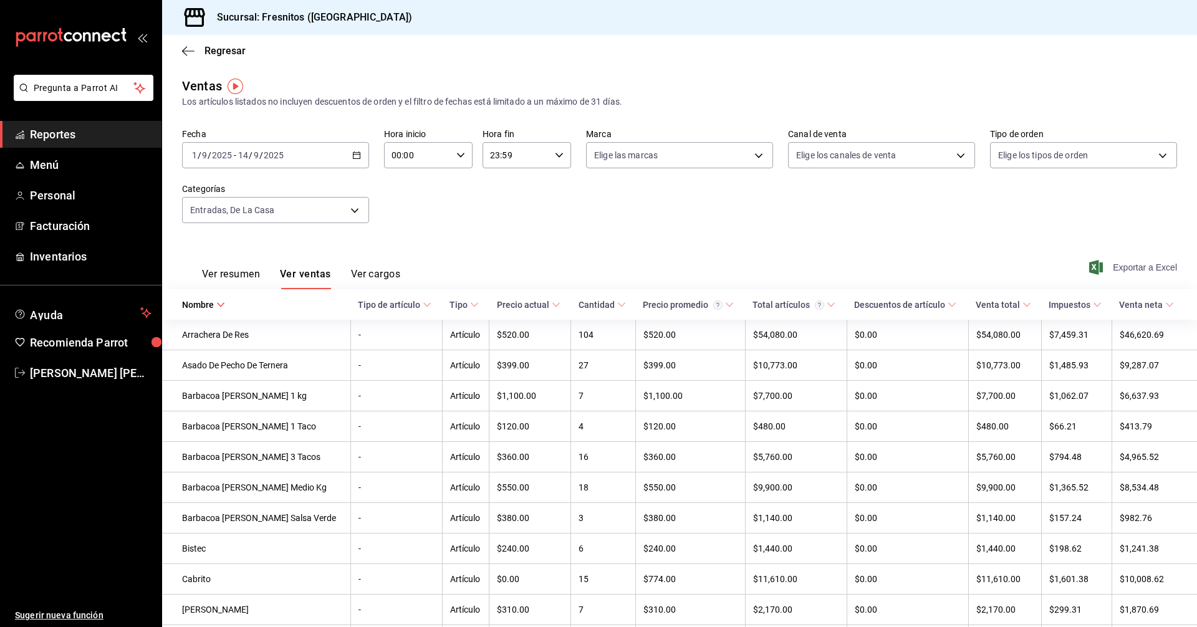
click at [1143, 271] on span "Exportar a Excel" at bounding box center [1134, 267] width 85 height 15
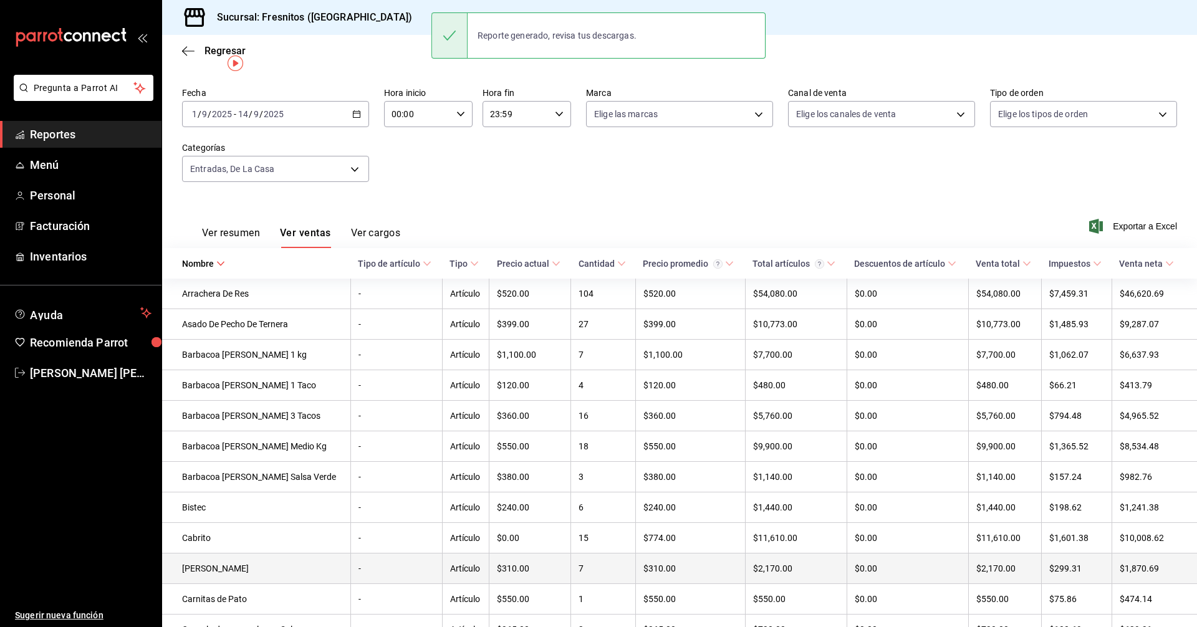
scroll to position [62, 0]
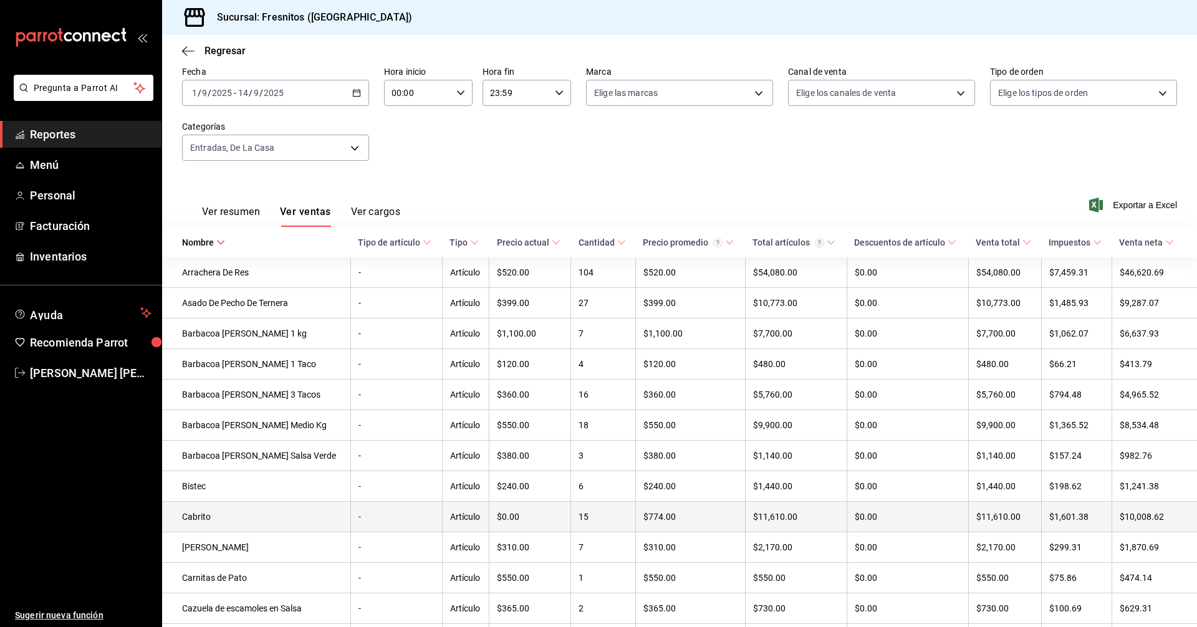
click at [208, 519] on td "Cabrito" at bounding box center [256, 517] width 188 height 31
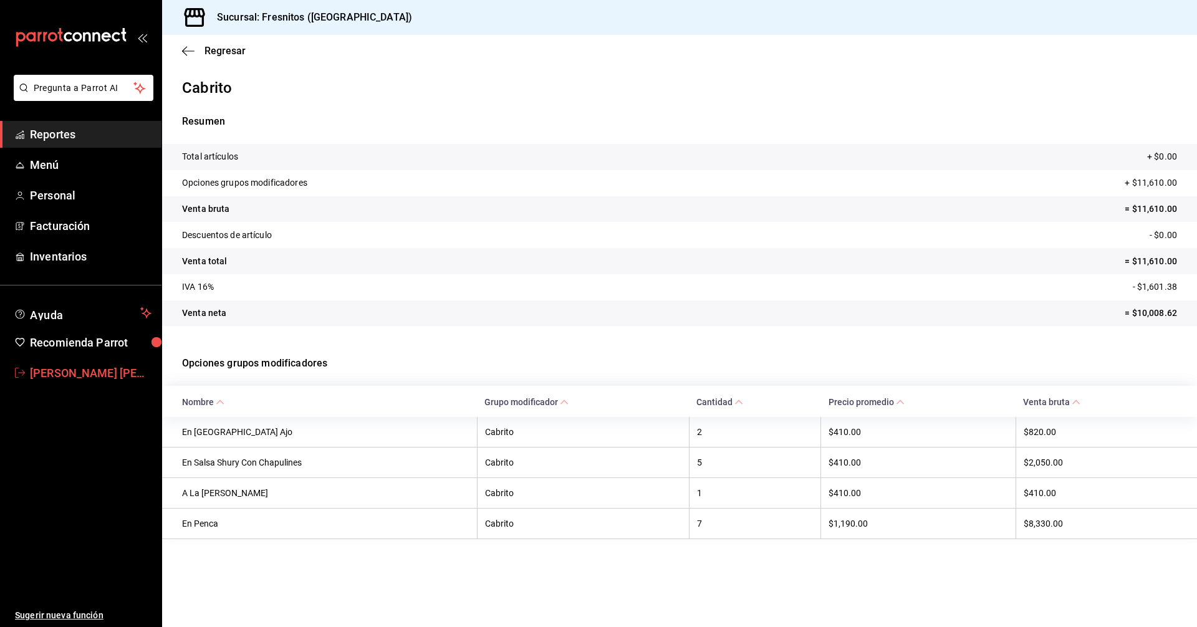
click at [108, 372] on span "[PERSON_NAME] [PERSON_NAME]" at bounding box center [91, 373] width 122 height 17
